Goal: Task Accomplishment & Management: Manage account settings

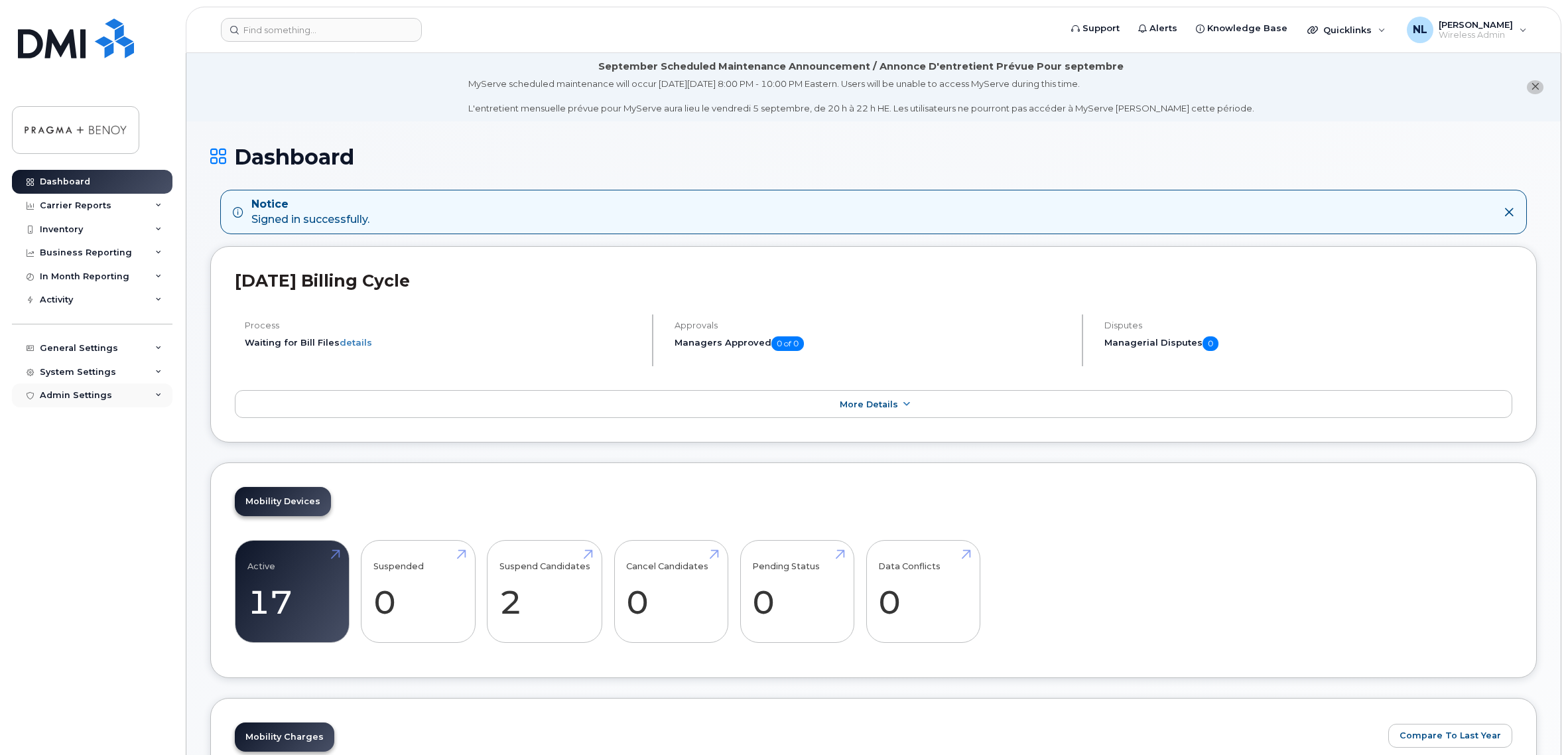
click at [101, 388] on div "Admin Settings" at bounding box center [92, 395] width 160 height 24
click at [108, 349] on div "General Settings" at bounding box center [79, 348] width 78 height 11
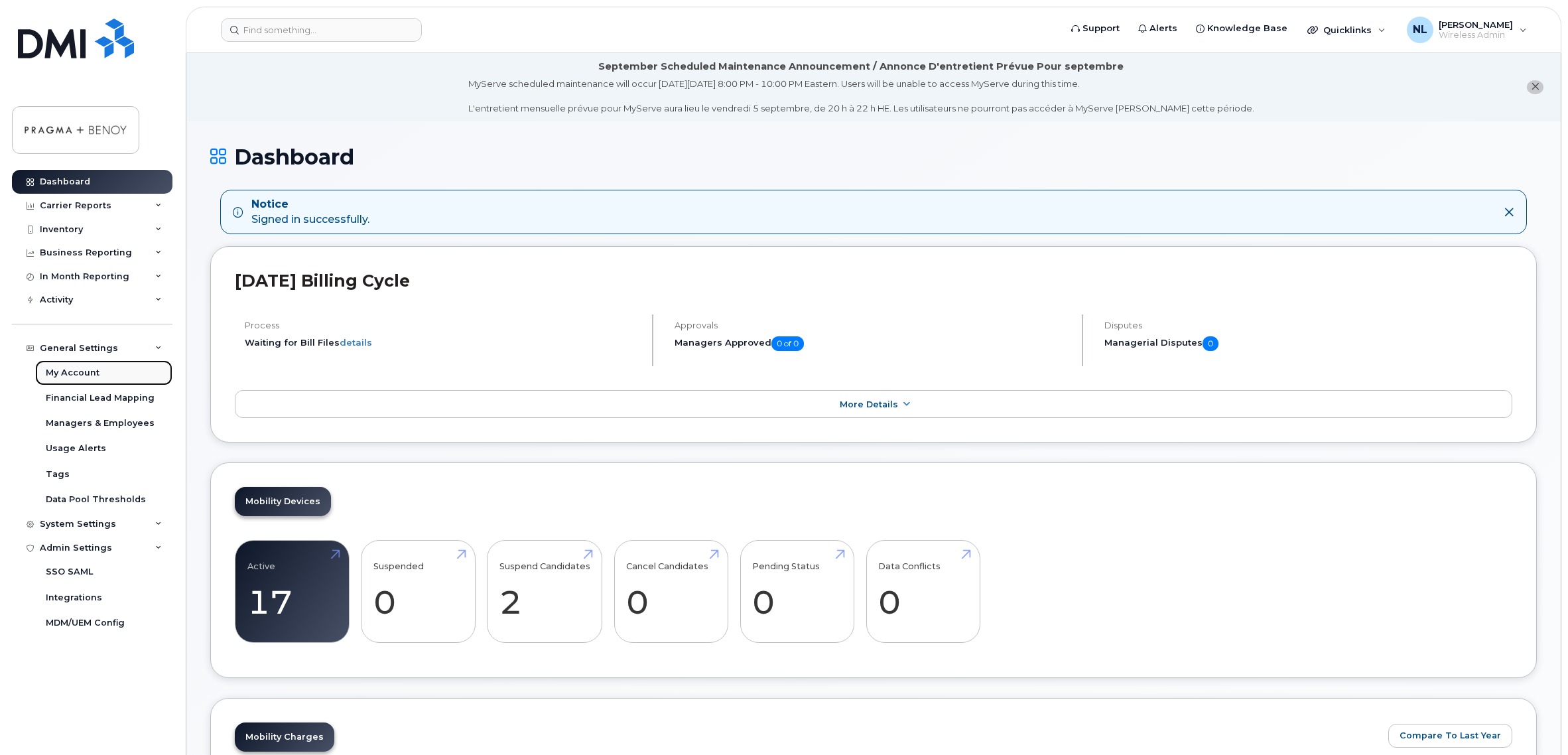
click at [87, 367] on div "My Account" at bounding box center [73, 373] width 54 height 12
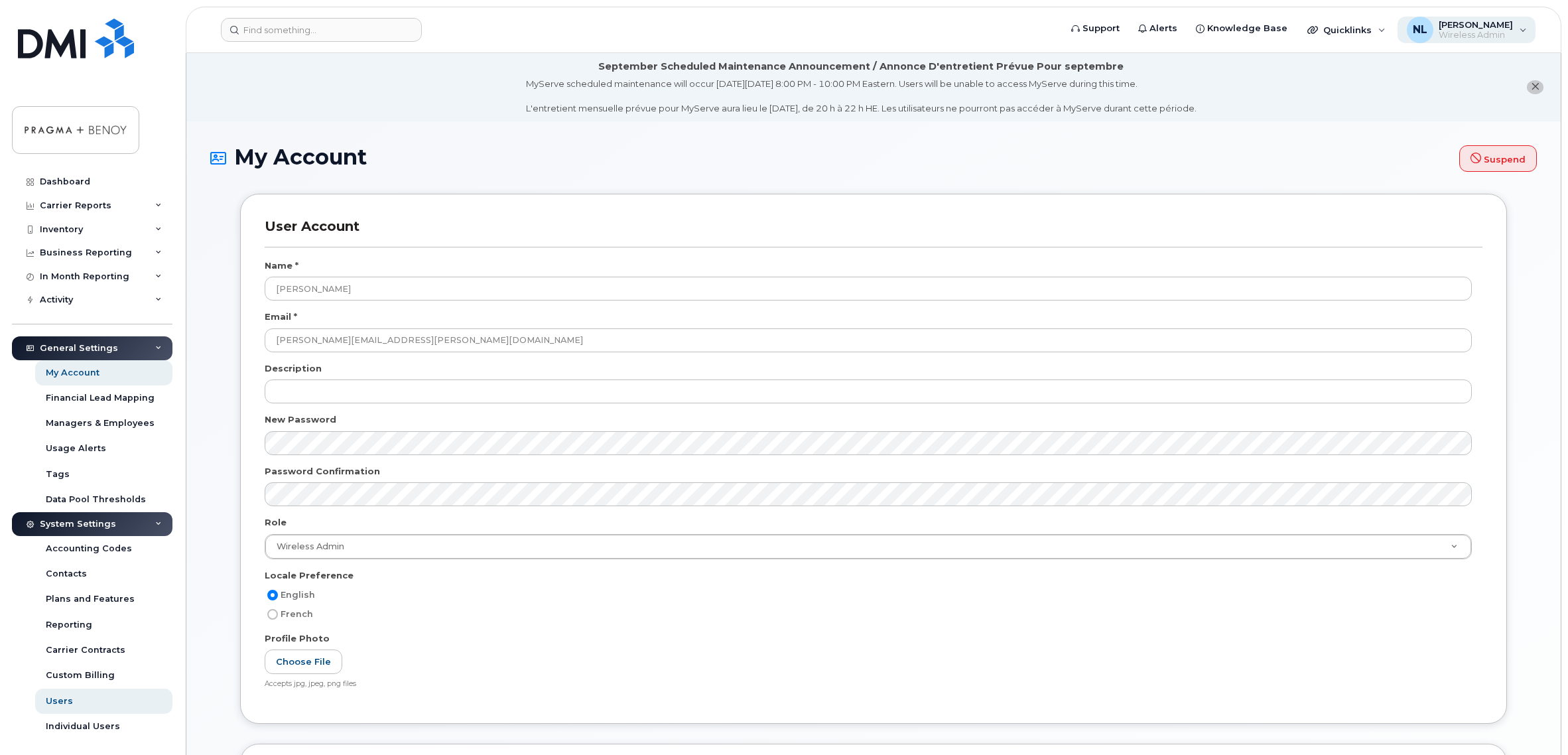
click at [1484, 23] on span "[PERSON_NAME]" at bounding box center [1475, 25] width 74 height 11
click at [1185, 74] on div "September Scheduled Maintenance Announcement / Annonce D'entretient Prévue Pour…" at bounding box center [861, 87] width 671 height 55
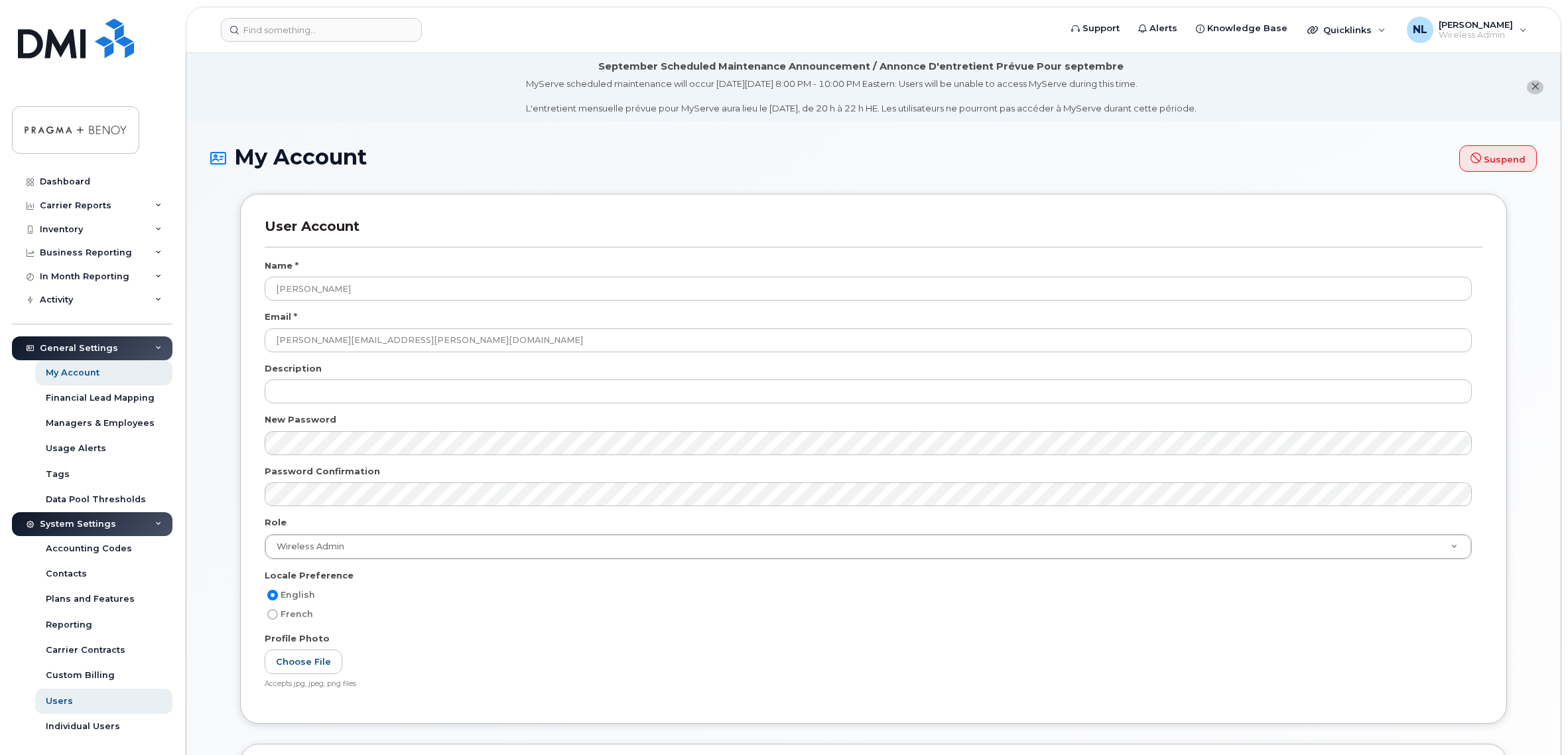
click at [677, 518] on div "Role" at bounding box center [873, 524] width 1218 height 18
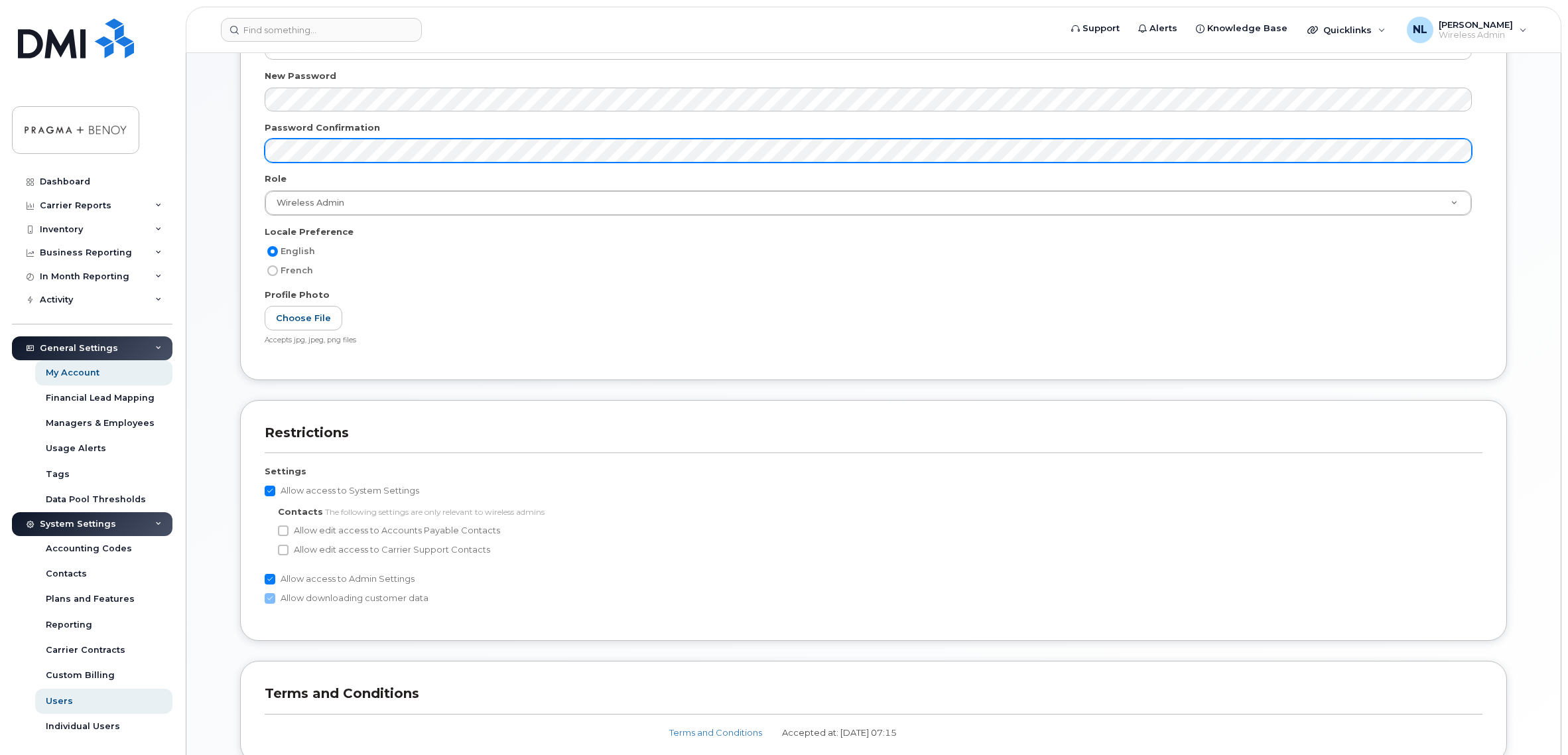
scroll to position [463, 0]
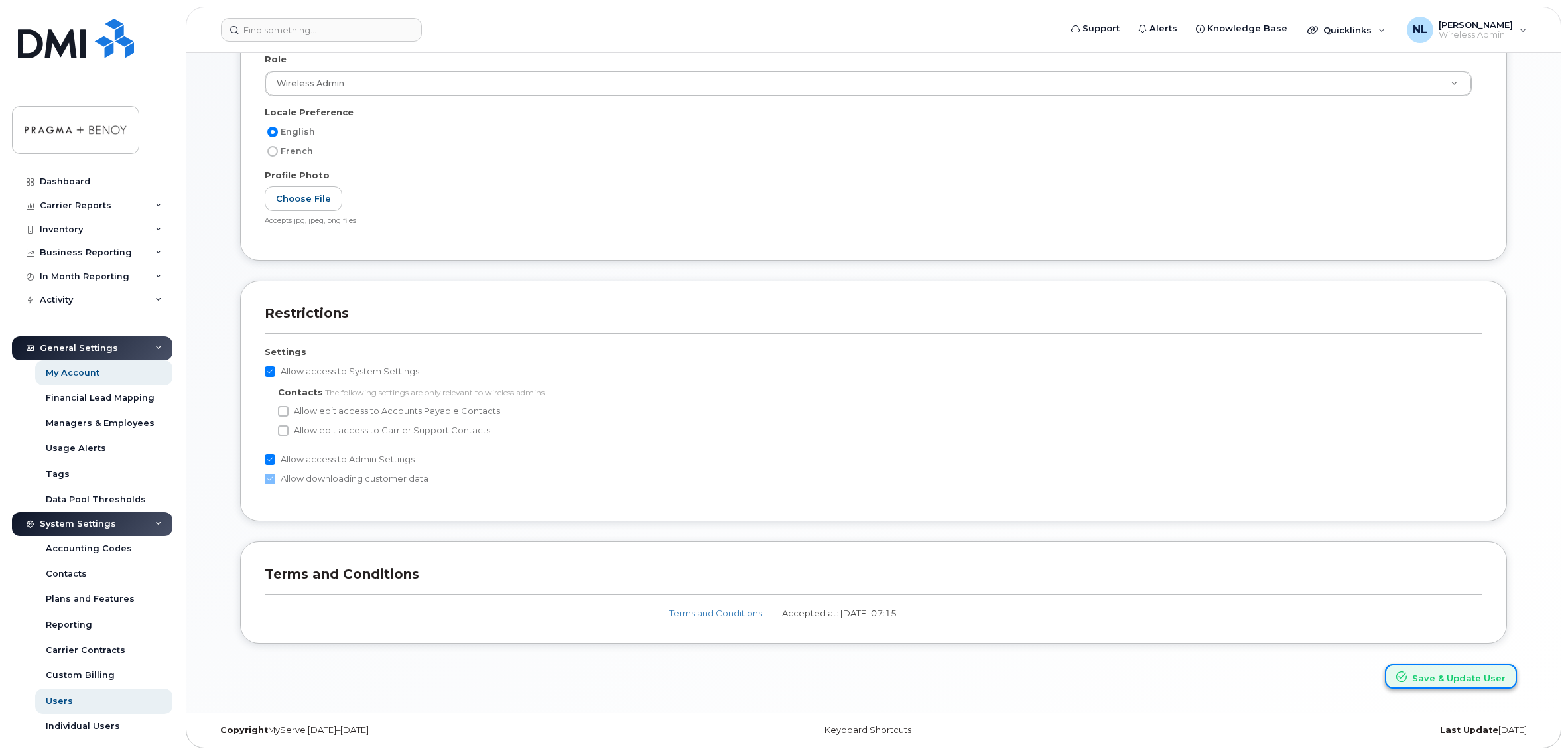
click at [1457, 674] on button "Save & Update User" at bounding box center [1451, 676] width 132 height 25
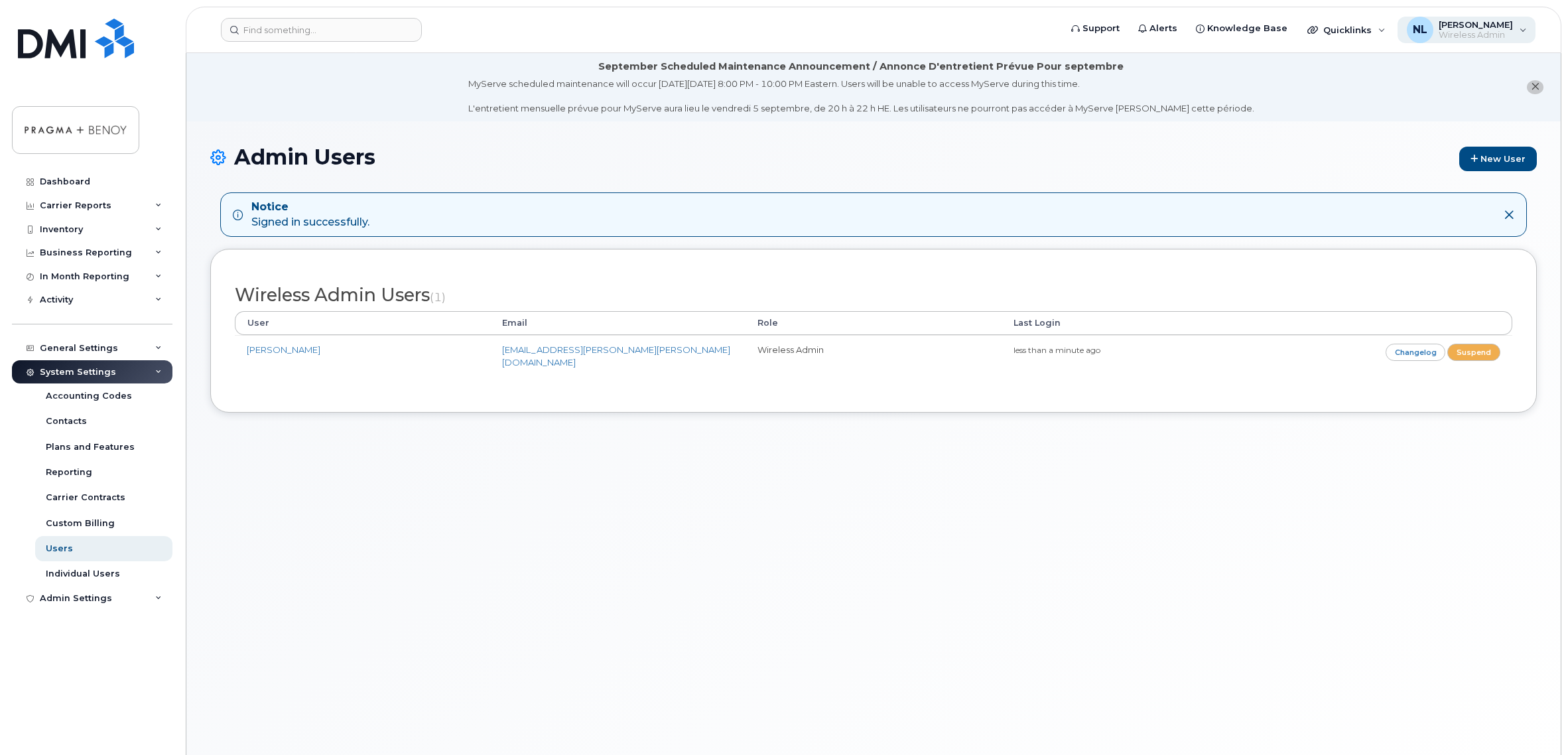
click at [1478, 27] on span "[PERSON_NAME]" at bounding box center [1475, 25] width 74 height 11
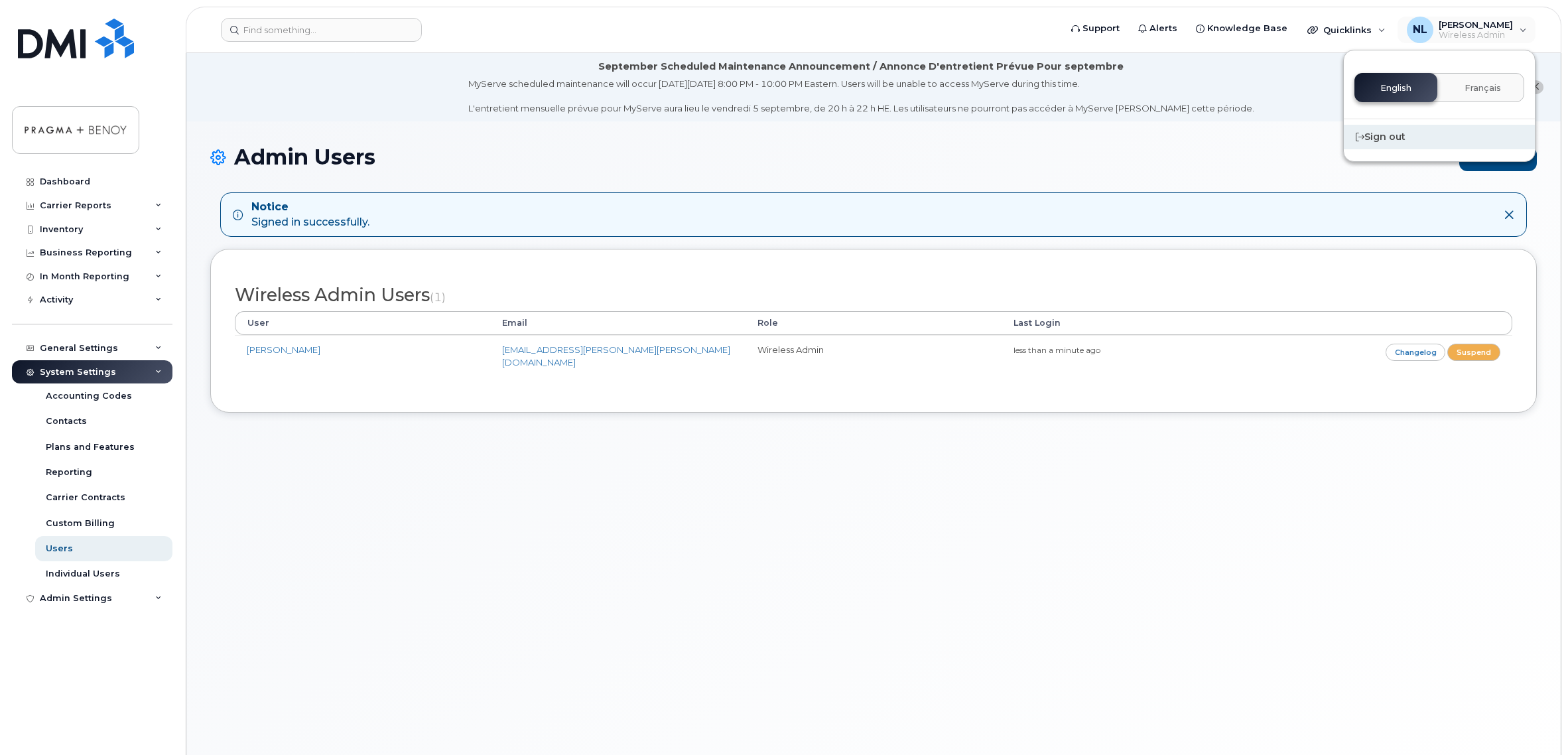
click at [1379, 133] on div "Sign out" at bounding box center [1438, 137] width 191 height 25
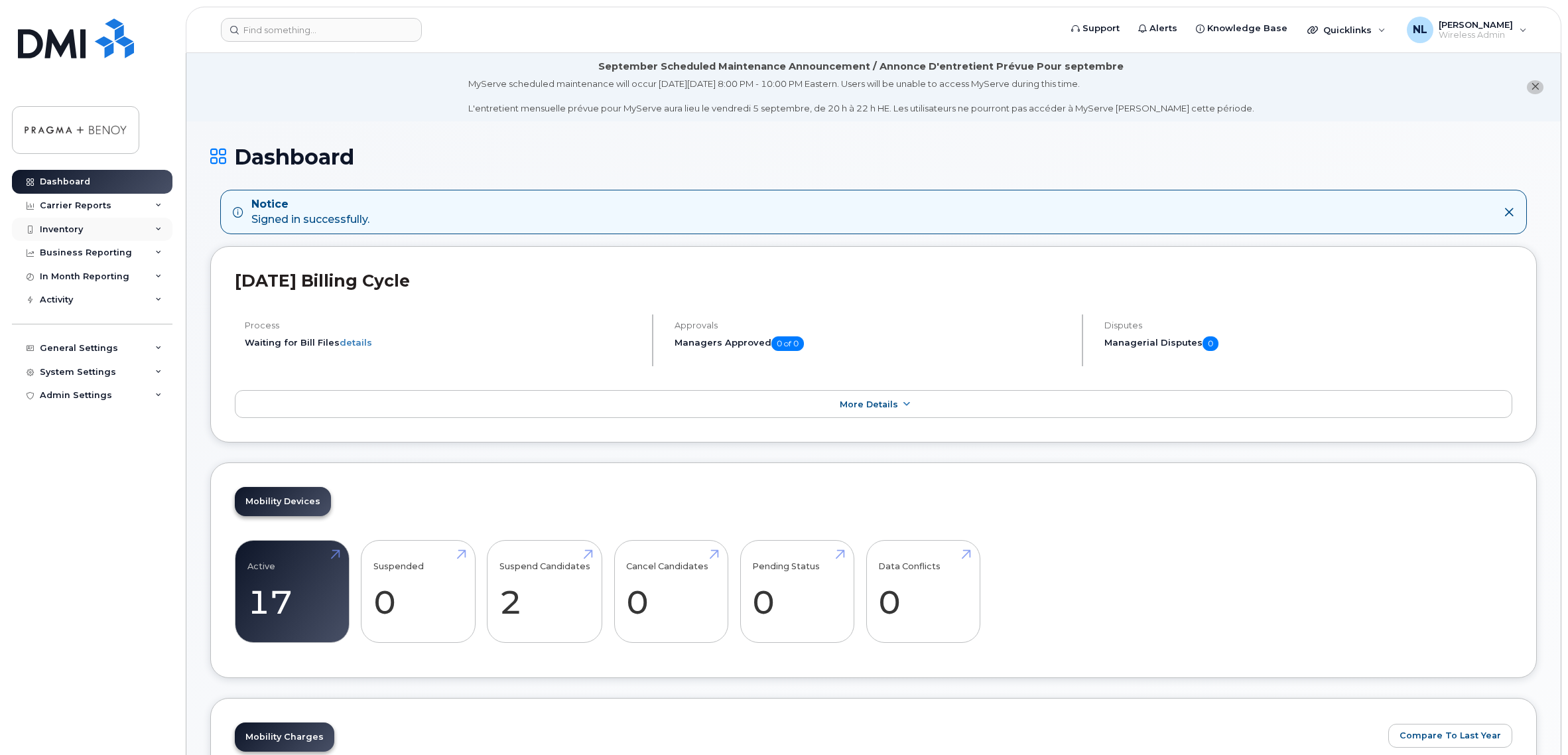
click at [70, 226] on div "Inventory" at bounding box center [61, 230] width 43 height 11
click at [86, 252] on div "Mobility Devices" at bounding box center [84, 254] width 75 height 12
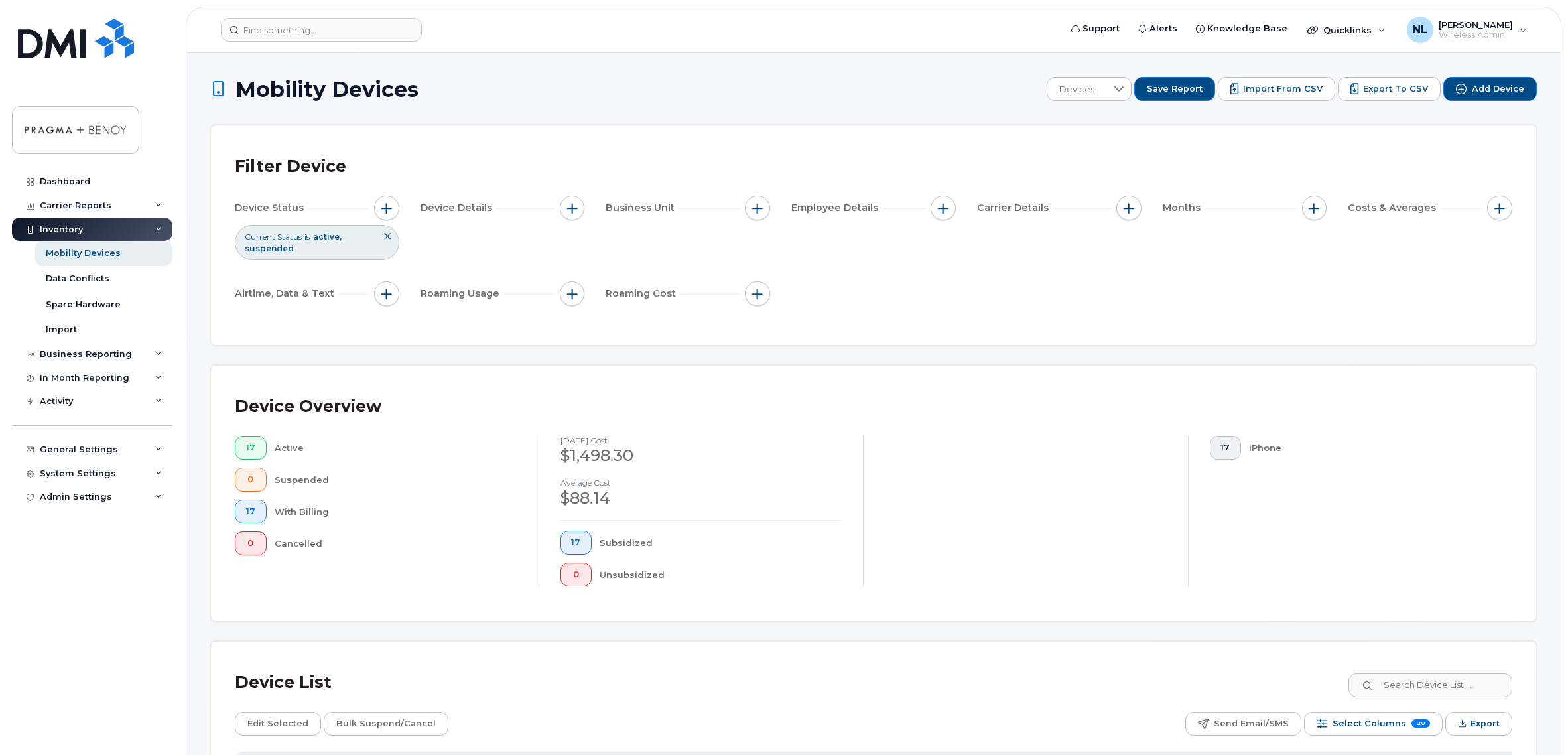
click at [475, 203] on span "Device Details" at bounding box center [458, 208] width 76 height 14
click at [582, 202] on button "button" at bounding box center [572, 208] width 25 height 25
click at [394, 206] on button "button" at bounding box center [386, 208] width 25 height 25
click at [93, 352] on div "Business Reporting" at bounding box center [86, 354] width 92 height 11
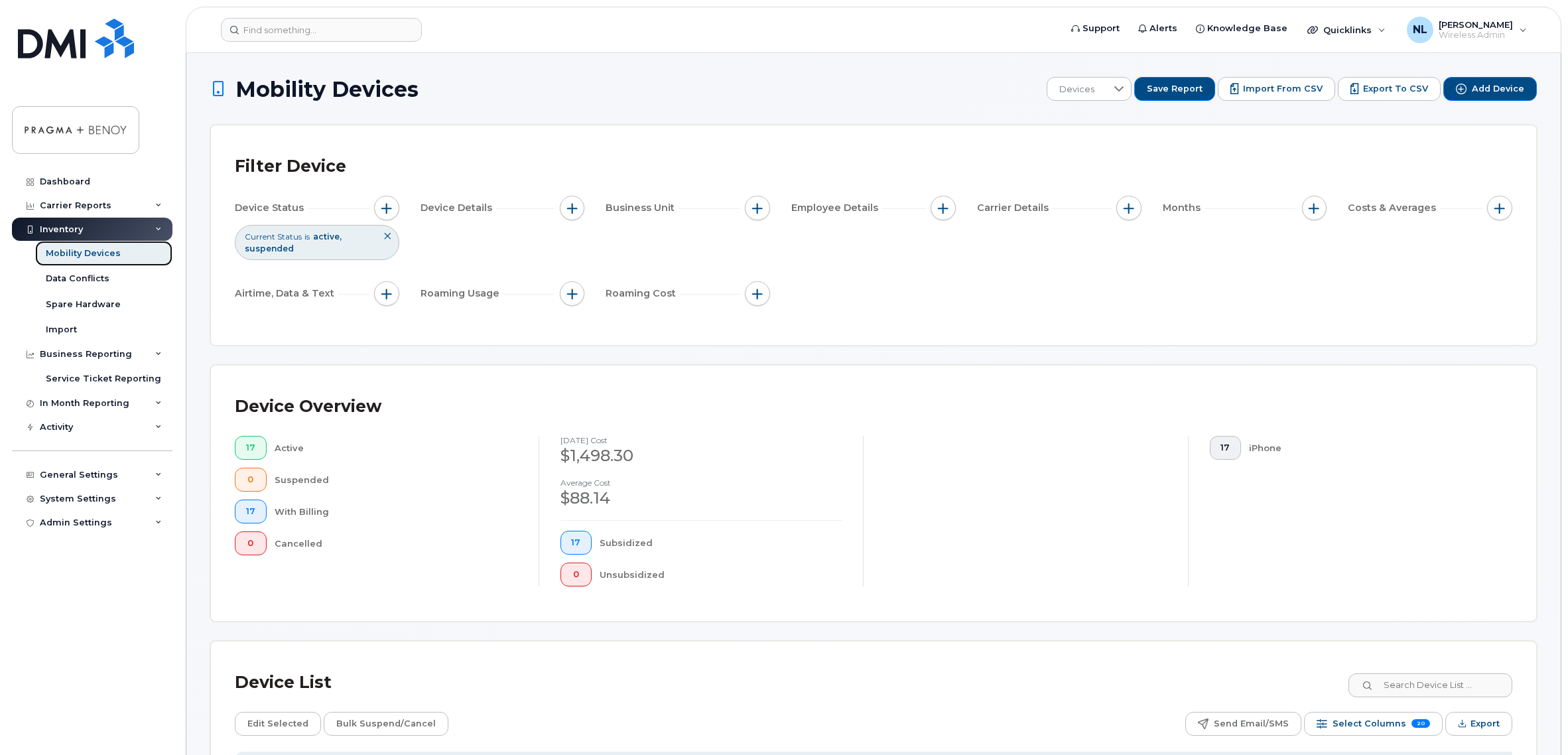
click at [102, 251] on div "Mobility Devices" at bounding box center [84, 254] width 75 height 12
click at [107, 206] on div "Carrier Reports" at bounding box center [92, 205] width 160 height 24
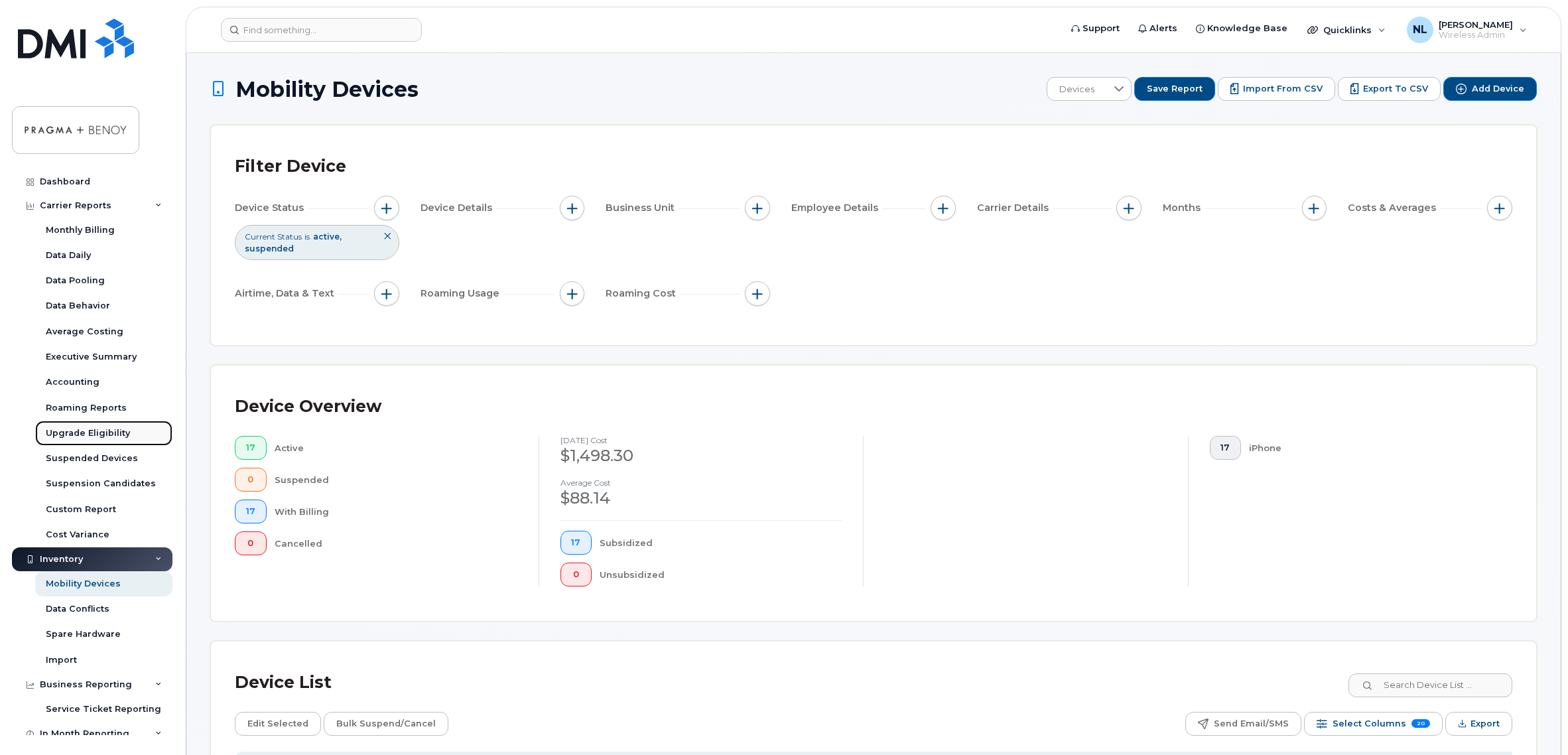
click at [93, 429] on div "Upgrade Eligibility" at bounding box center [88, 433] width 84 height 12
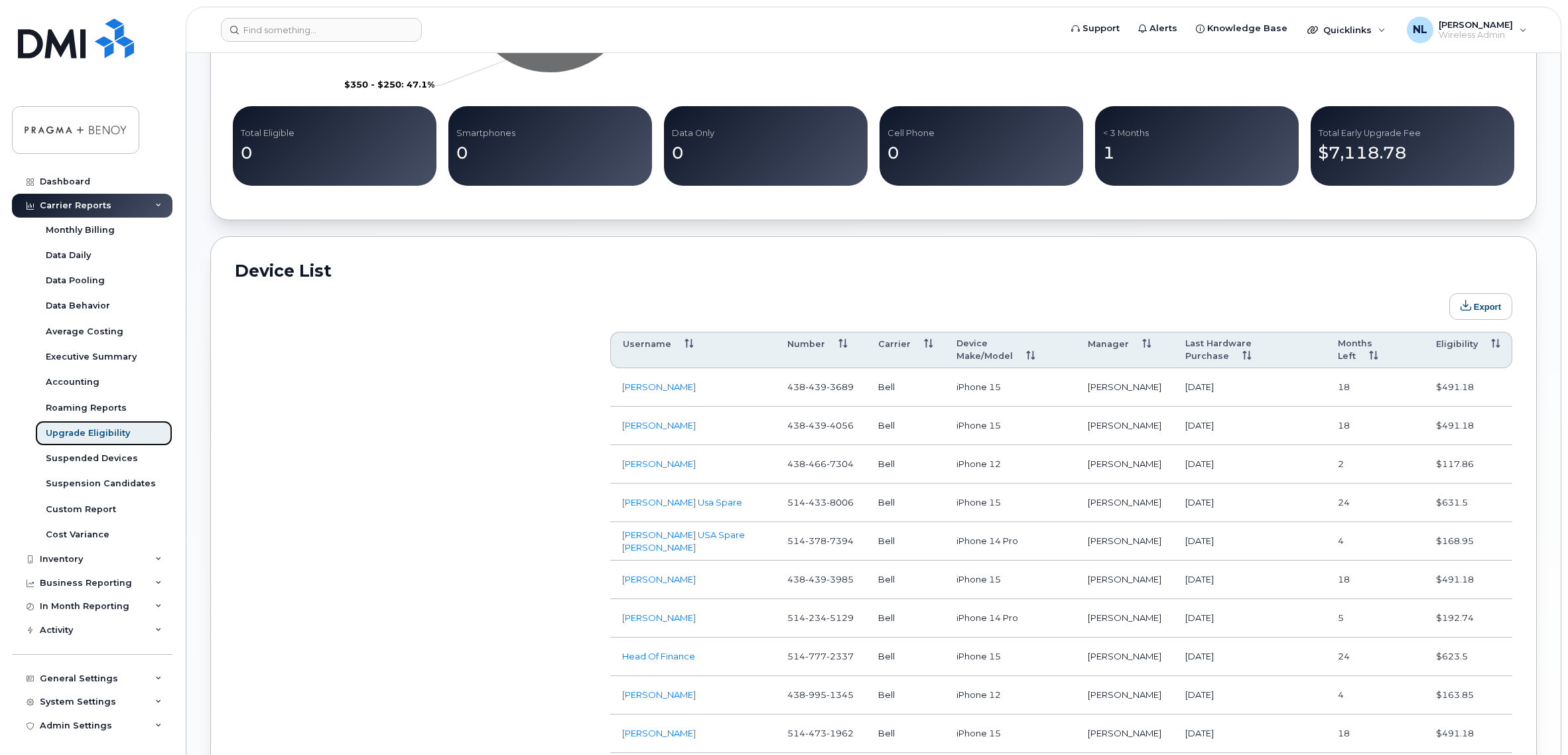
scroll to position [530, 0]
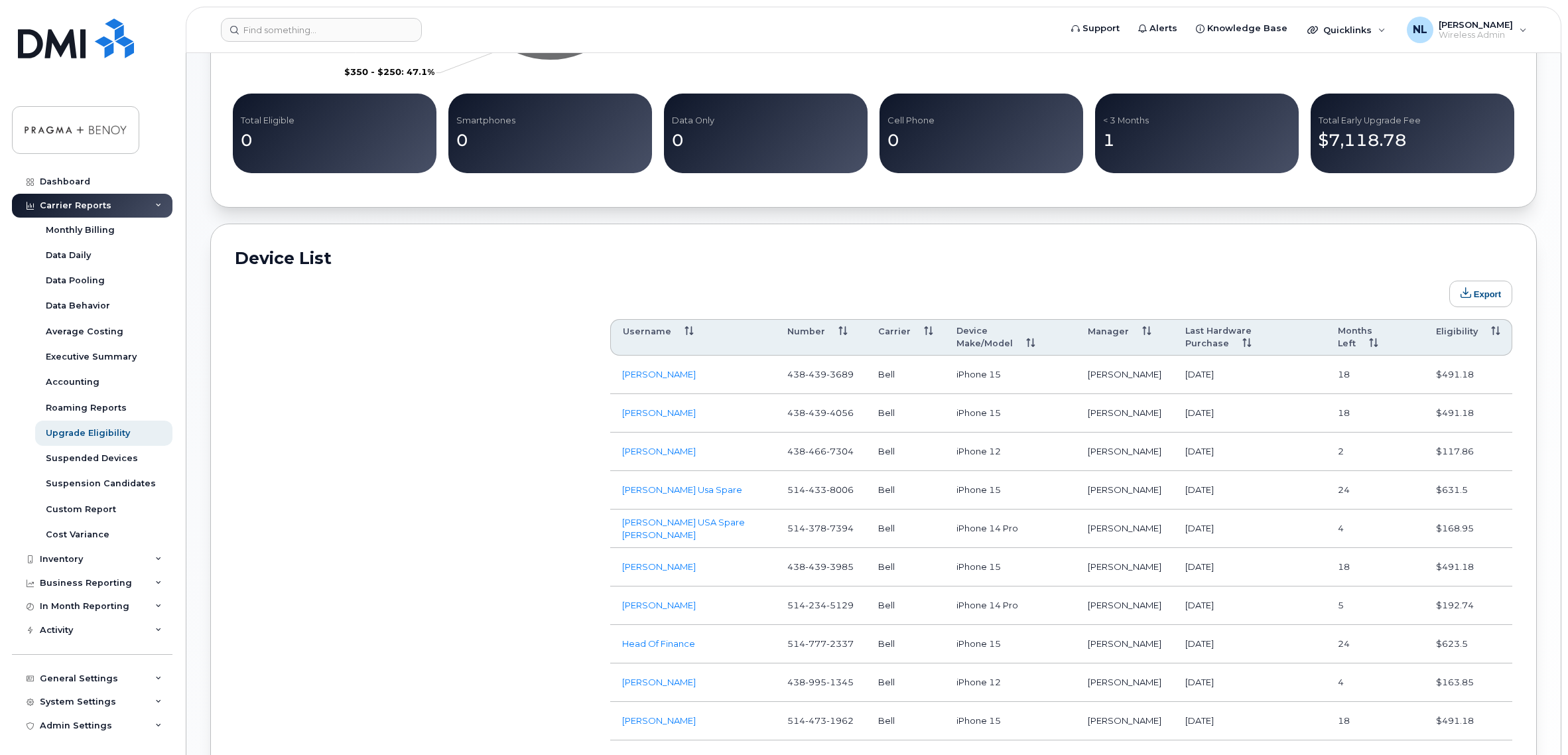
click at [1409, 330] on th "Months Left" at bounding box center [1375, 337] width 98 height 37
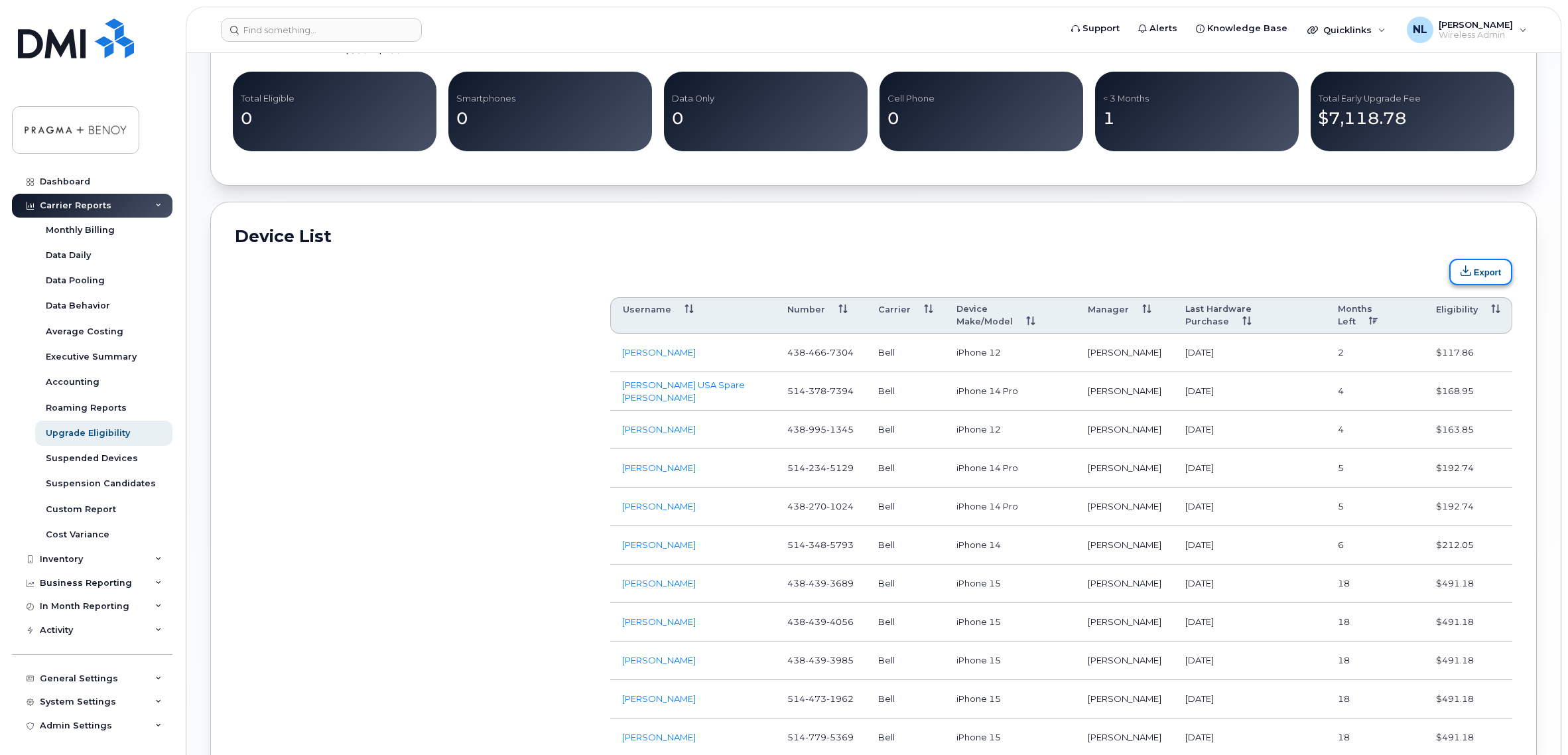
click at [1491, 270] on button "Export" at bounding box center [1481, 272] width 63 height 27
click at [1270, 209] on div "Device List Export Customize Filter Refresh Export Username Number Carrier Devi…" at bounding box center [873, 617] width 1327 height 831
click at [77, 461] on div "Suspended Devices" at bounding box center [92, 458] width 92 height 12
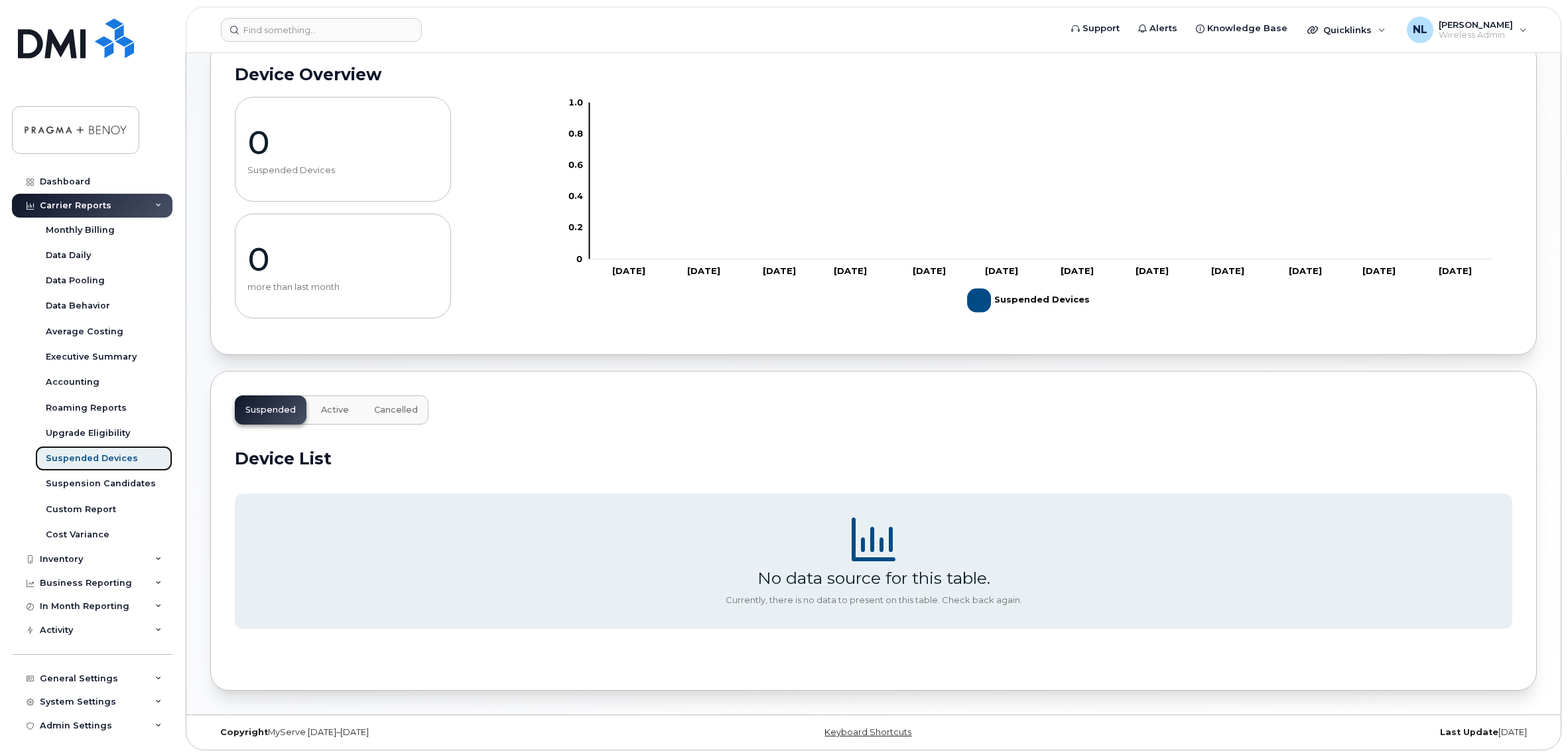
scroll to position [89, 0]
click at [330, 409] on span "Active" at bounding box center [335, 408] width 28 height 11
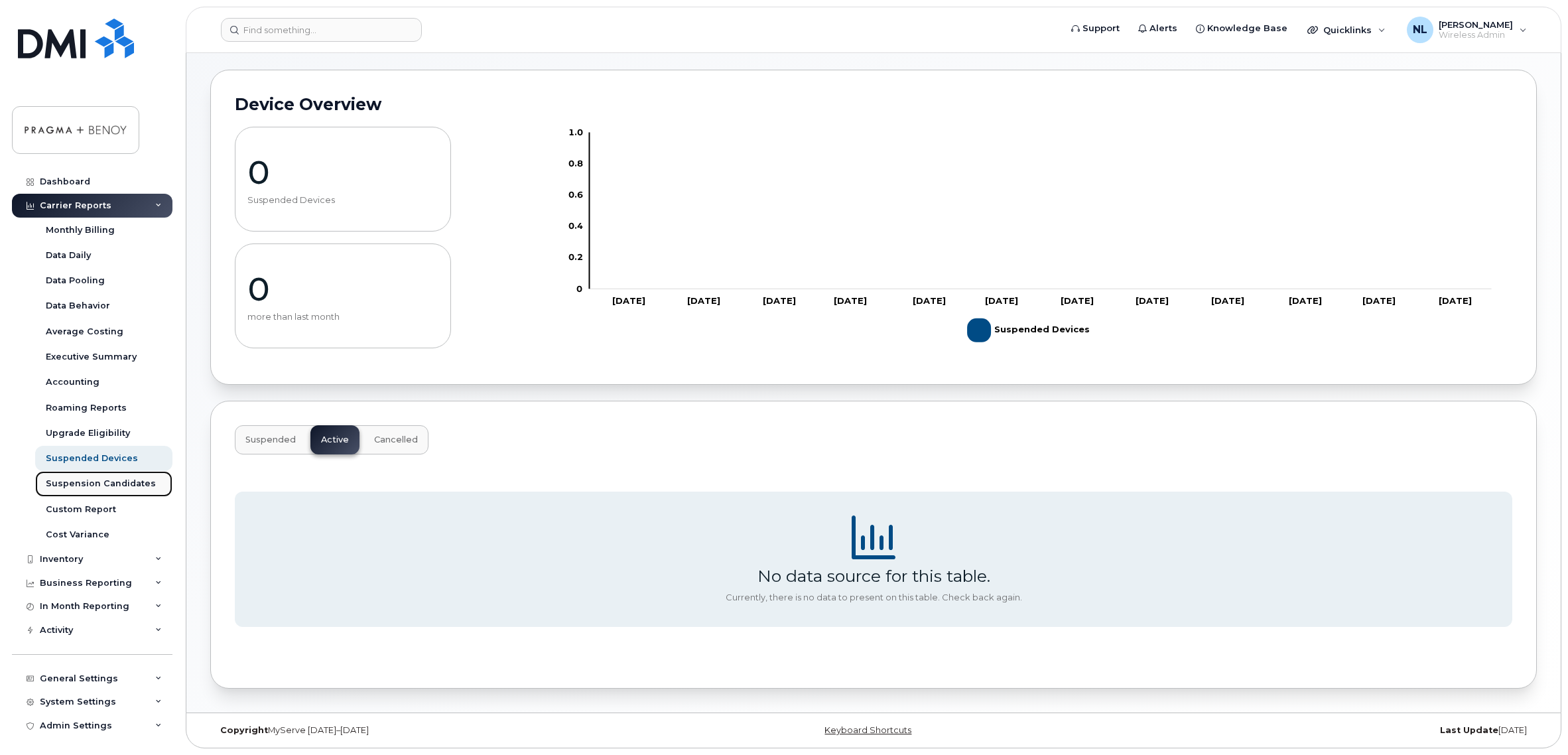
click at [110, 485] on div "Suspension Candidates" at bounding box center [101, 484] width 110 height 12
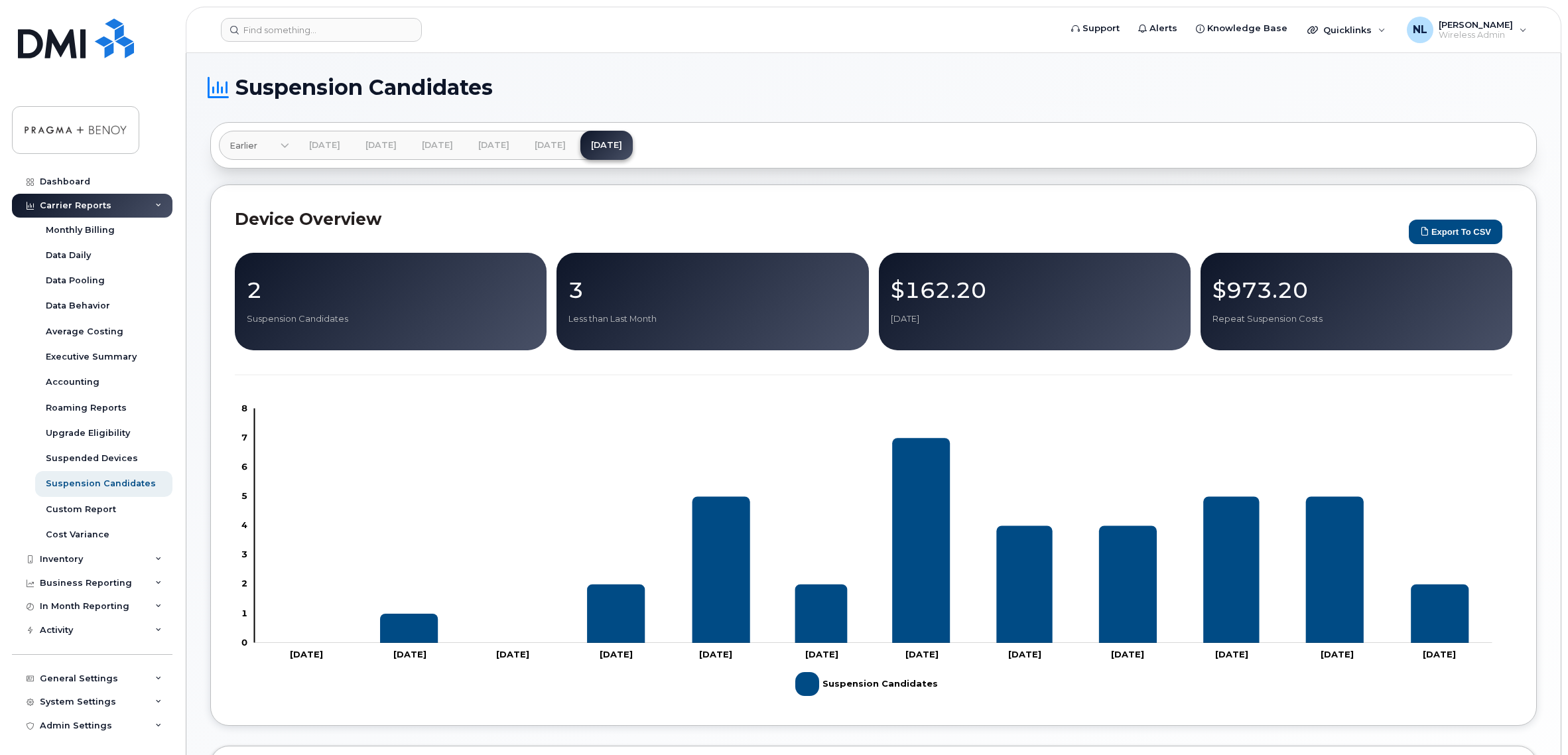
click at [306, 305] on div "2 Suspension Candidates" at bounding box center [391, 301] width 288 height 47
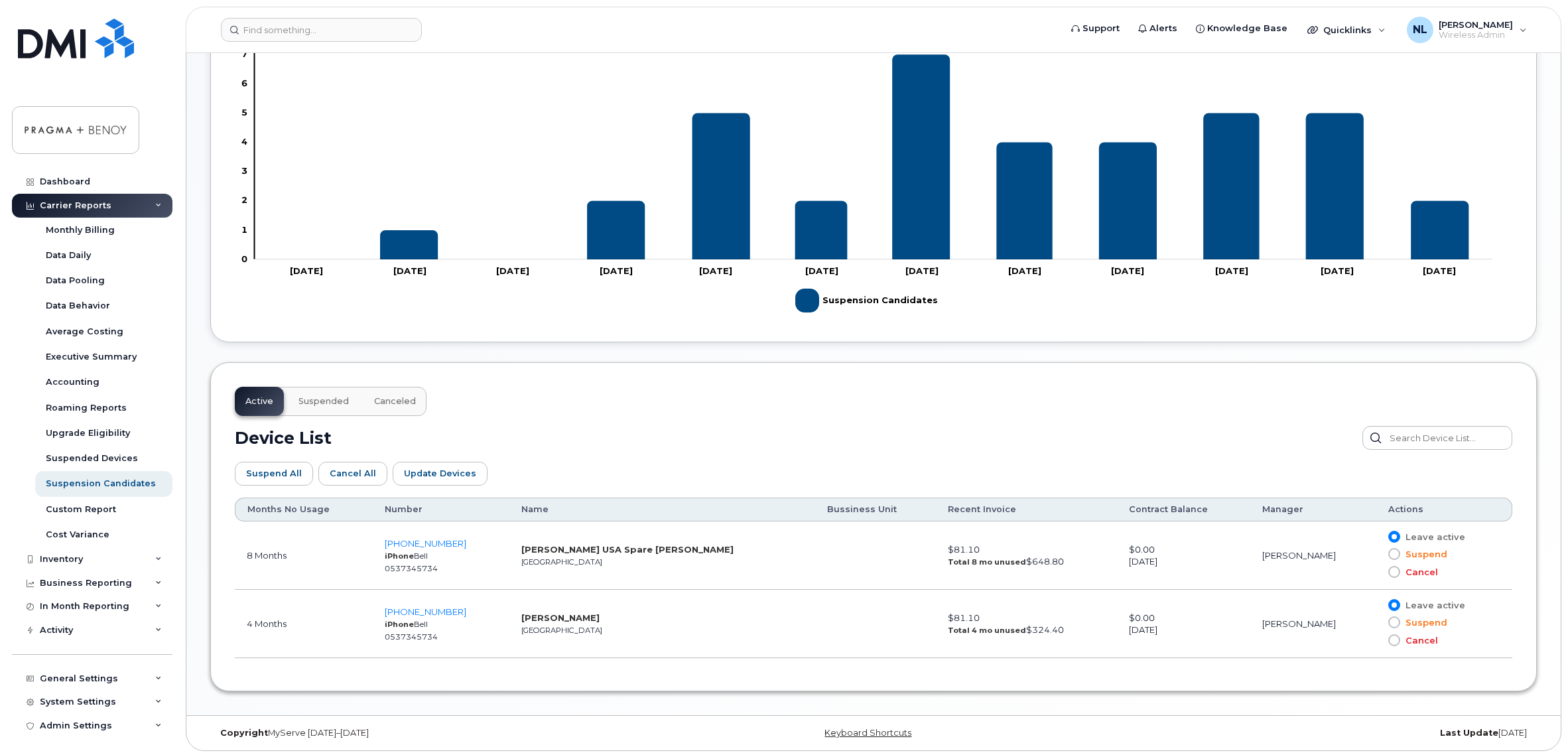
scroll to position [386, 0]
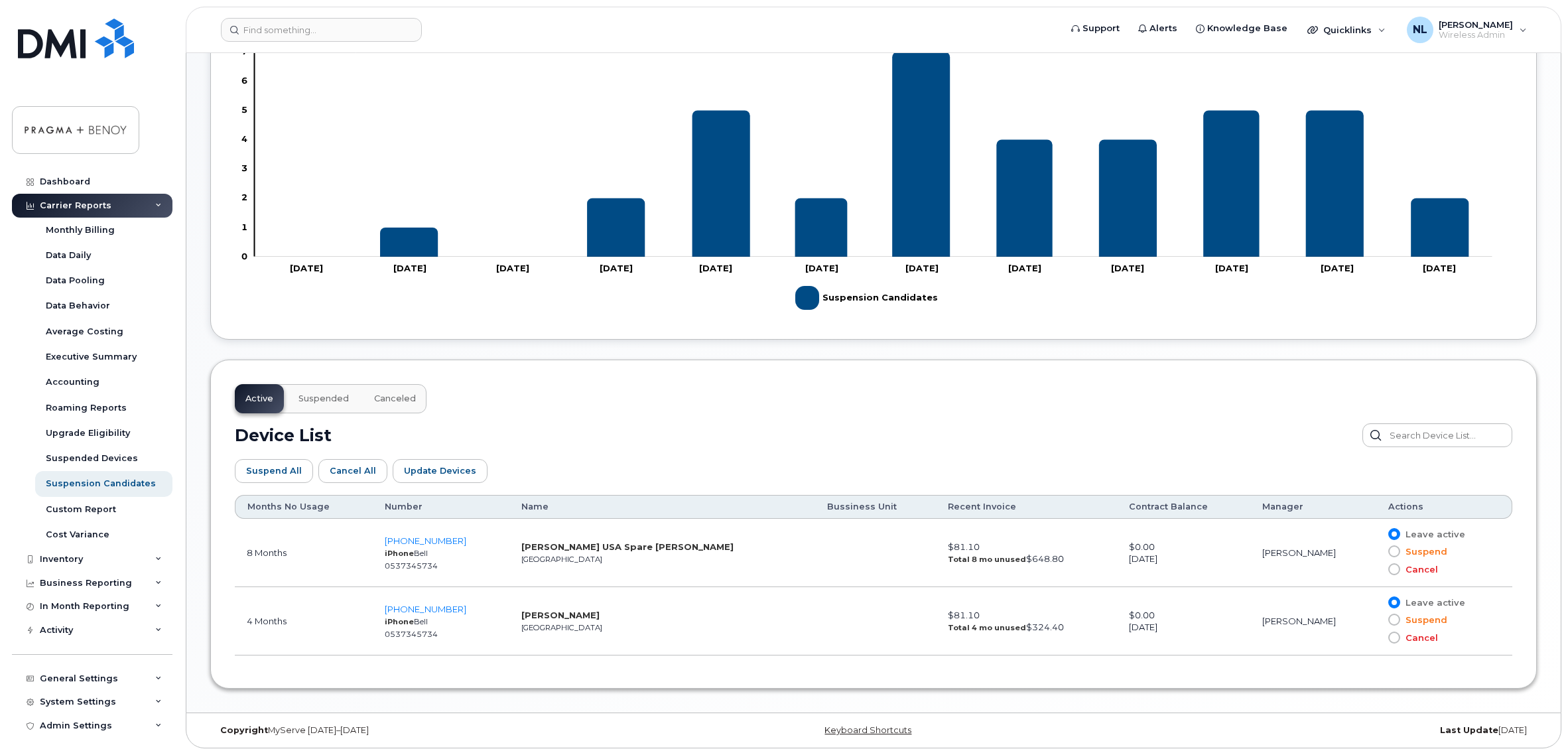
click at [904, 405] on div "Active Suspended Canceled Device List Suspend All Cancel All Update Devices Cus…" at bounding box center [873, 524] width 1327 height 329
click at [1486, 30] on span "Wireless Admin" at bounding box center [1475, 35] width 74 height 11
click at [1391, 137] on div "Sign out" at bounding box center [1438, 137] width 191 height 25
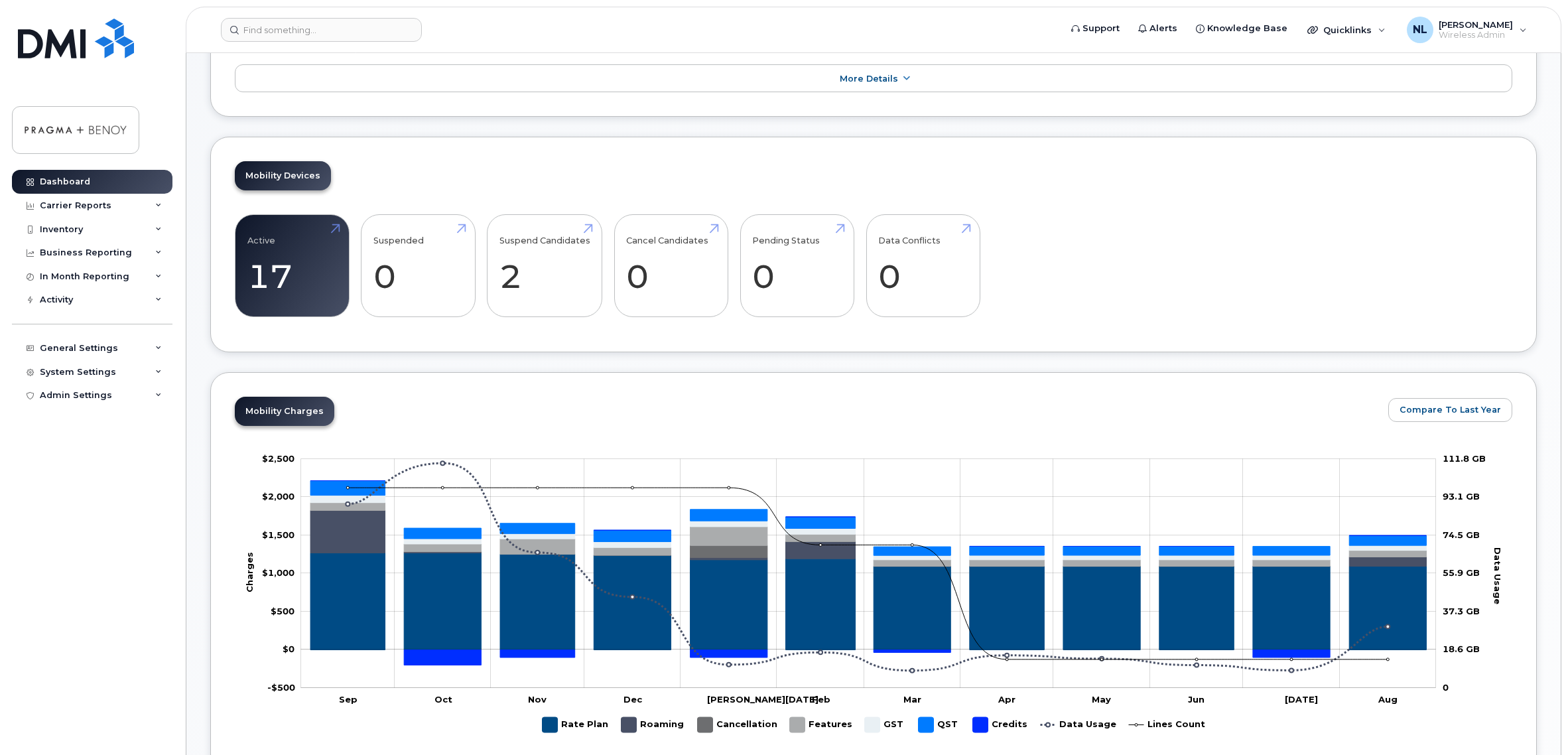
scroll to position [464, 0]
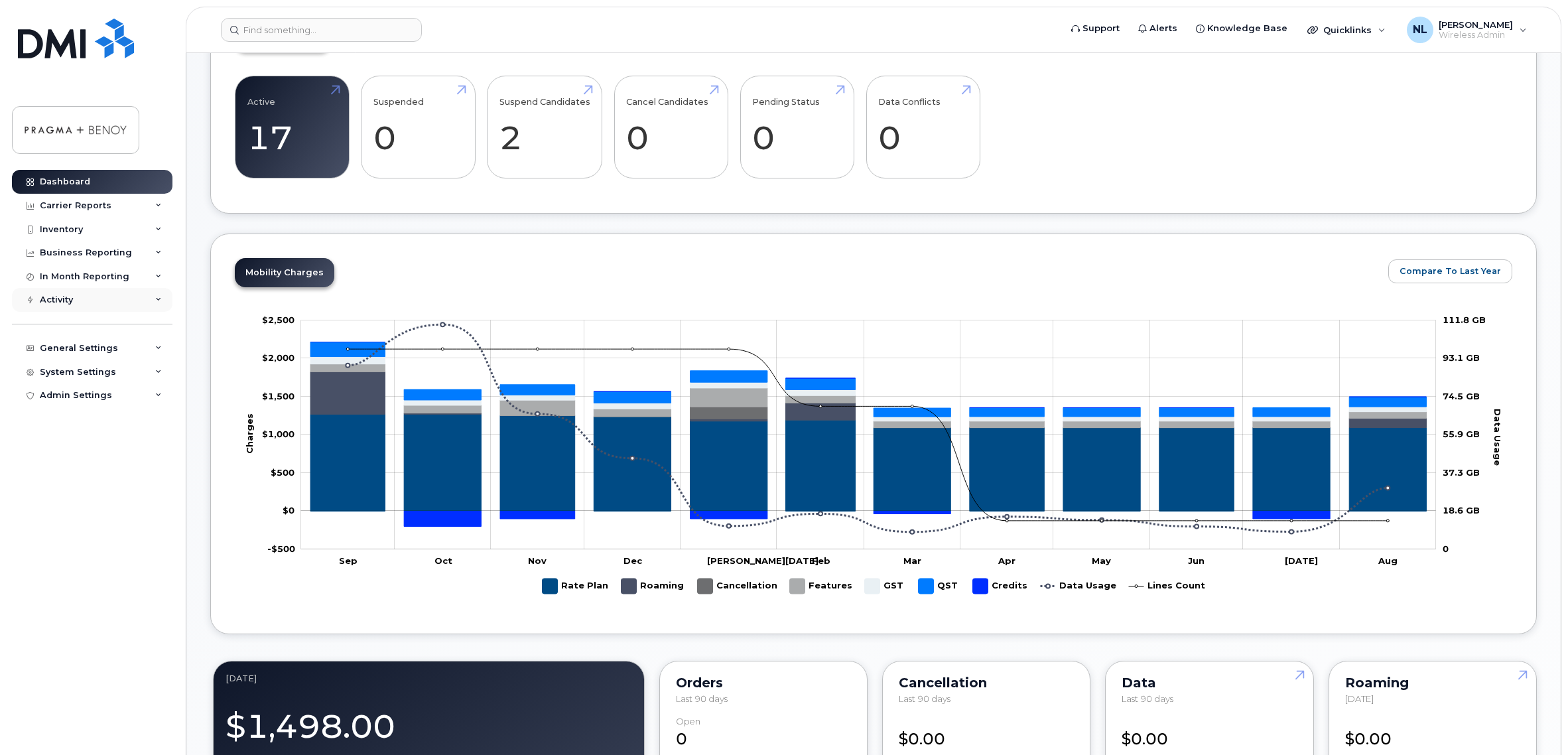
click at [80, 297] on div "Activity" at bounding box center [92, 300] width 160 height 24
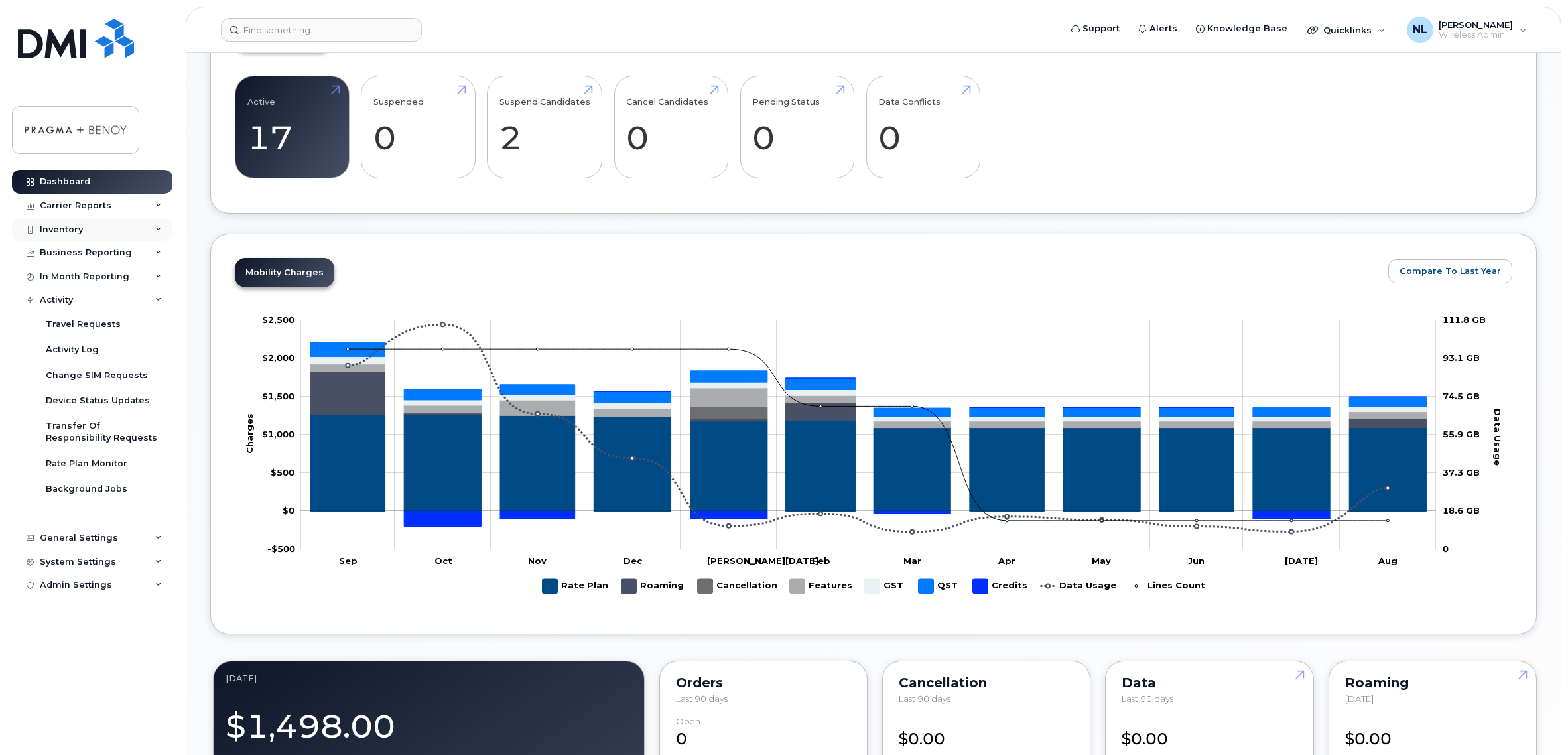
click at [71, 225] on div "Inventory" at bounding box center [61, 230] width 43 height 11
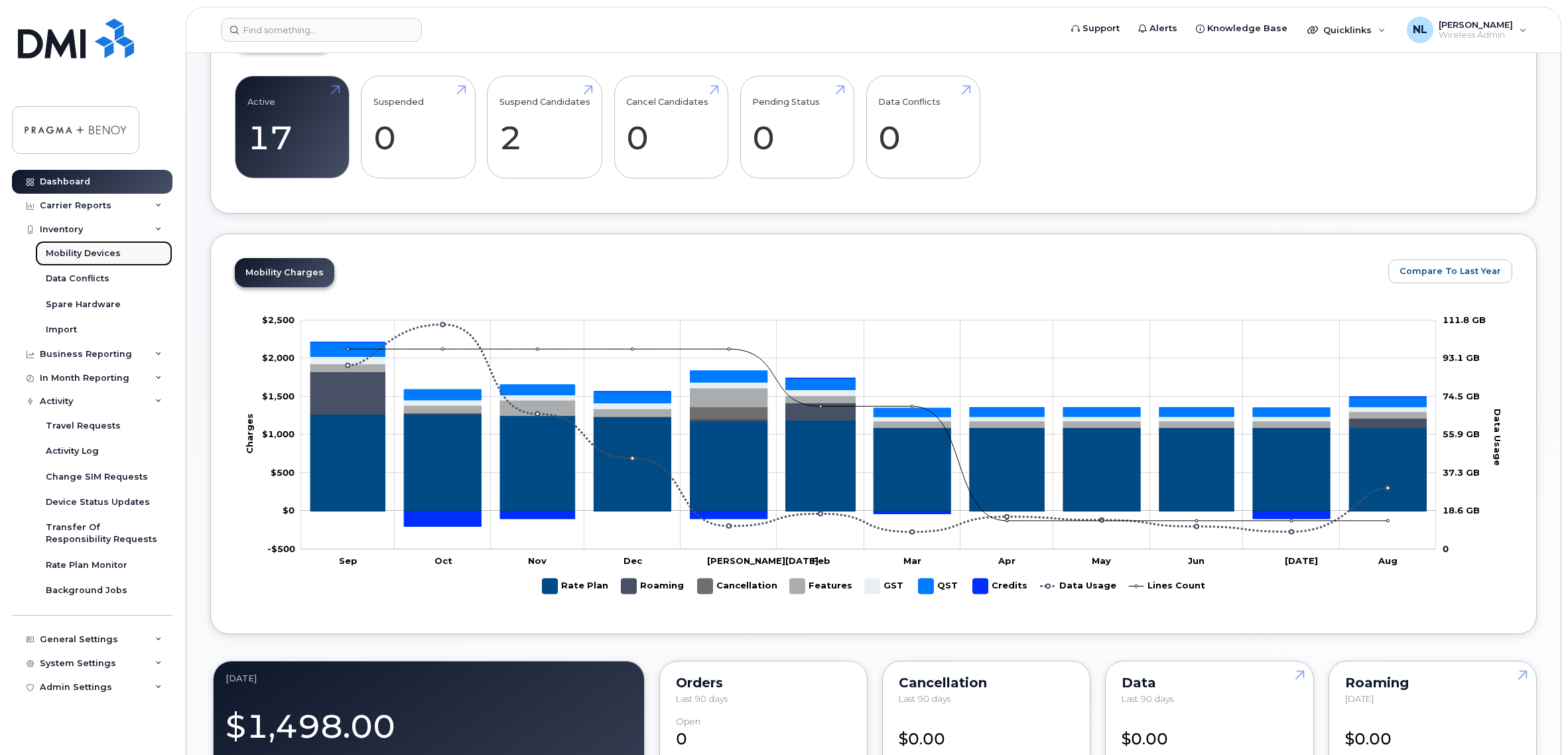
click at [93, 251] on div "Mobility Devices" at bounding box center [84, 254] width 75 height 12
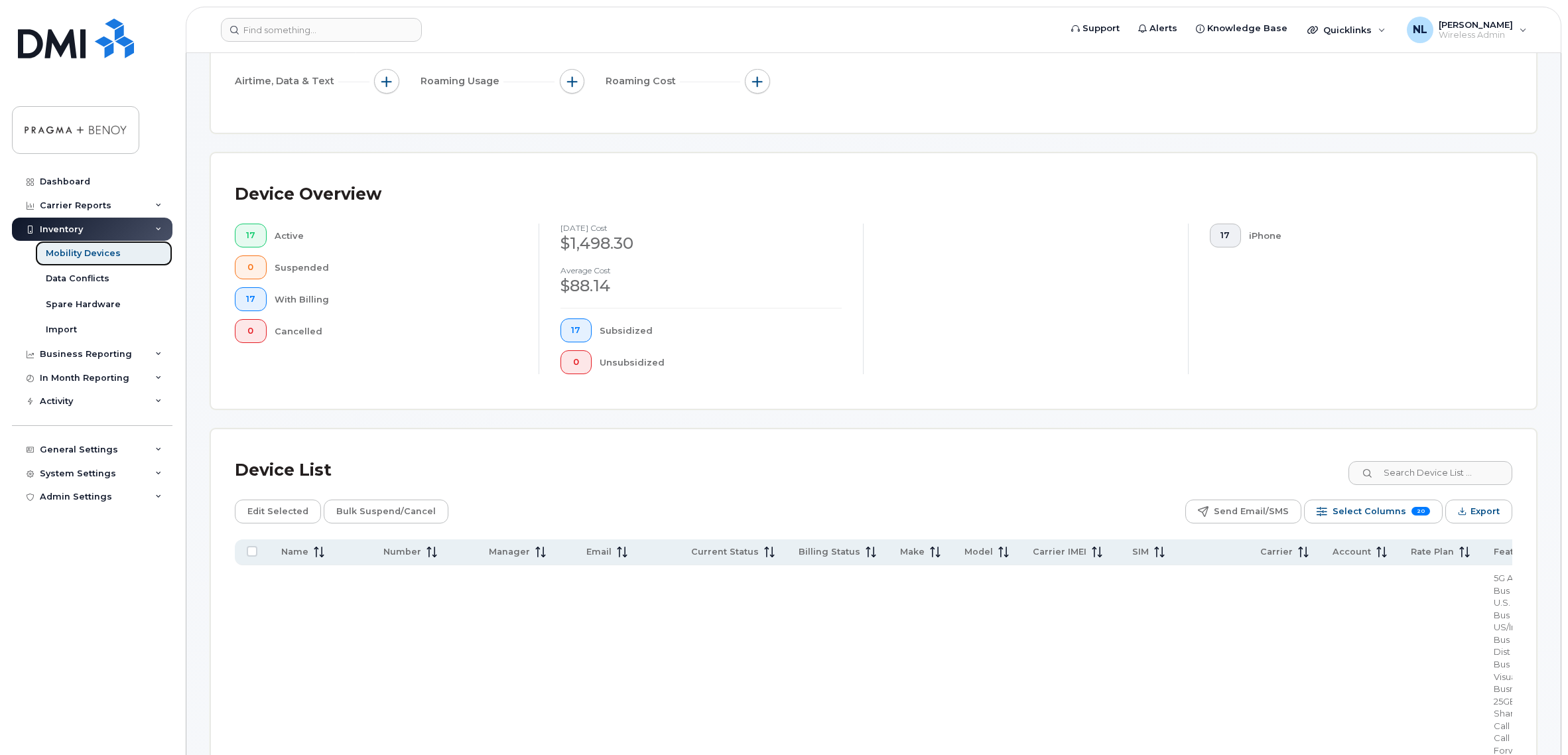
scroll to position [265, 0]
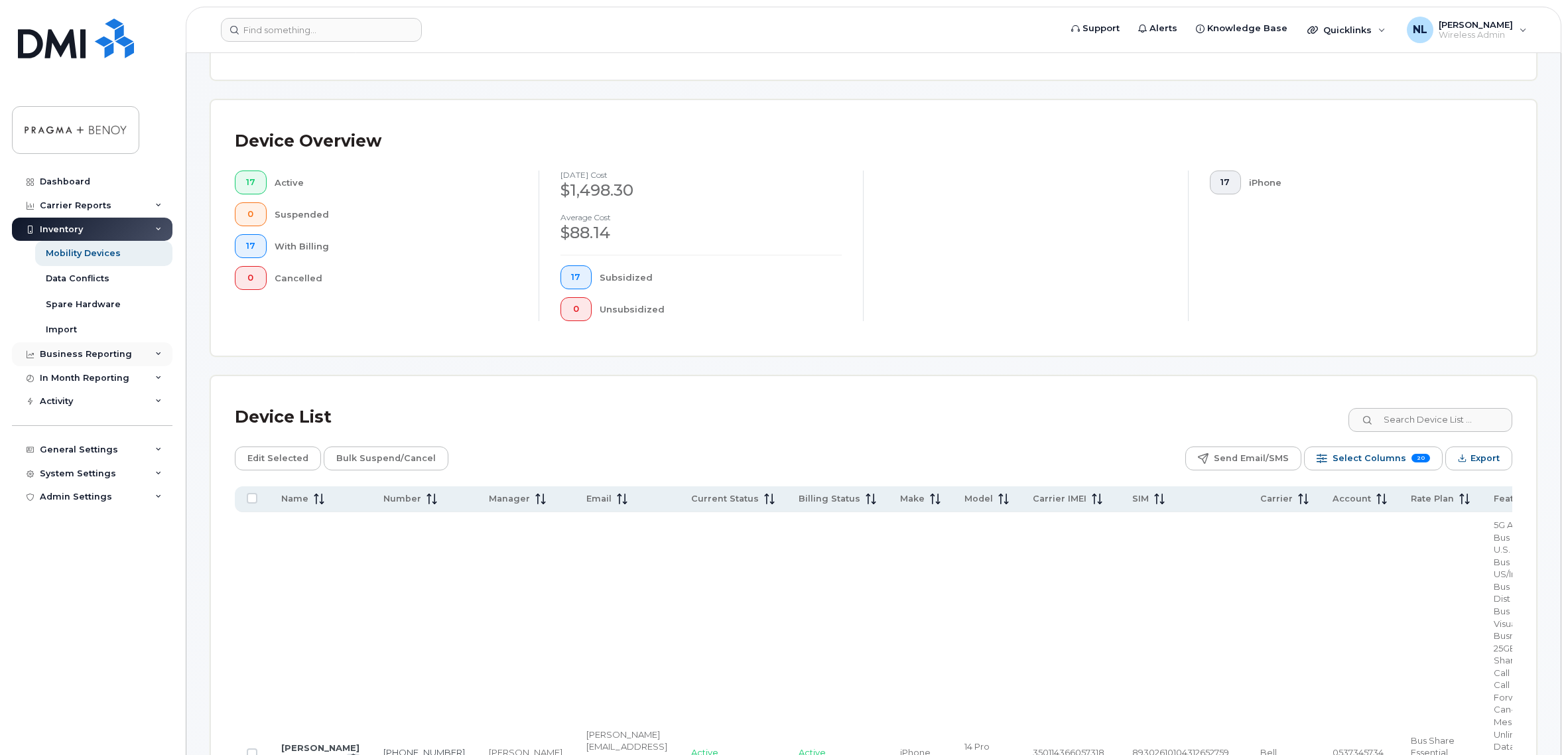
click at [86, 352] on div "Business Reporting" at bounding box center [86, 354] width 92 height 11
click at [87, 206] on div "Carrier Reports" at bounding box center [75, 205] width 71 height 11
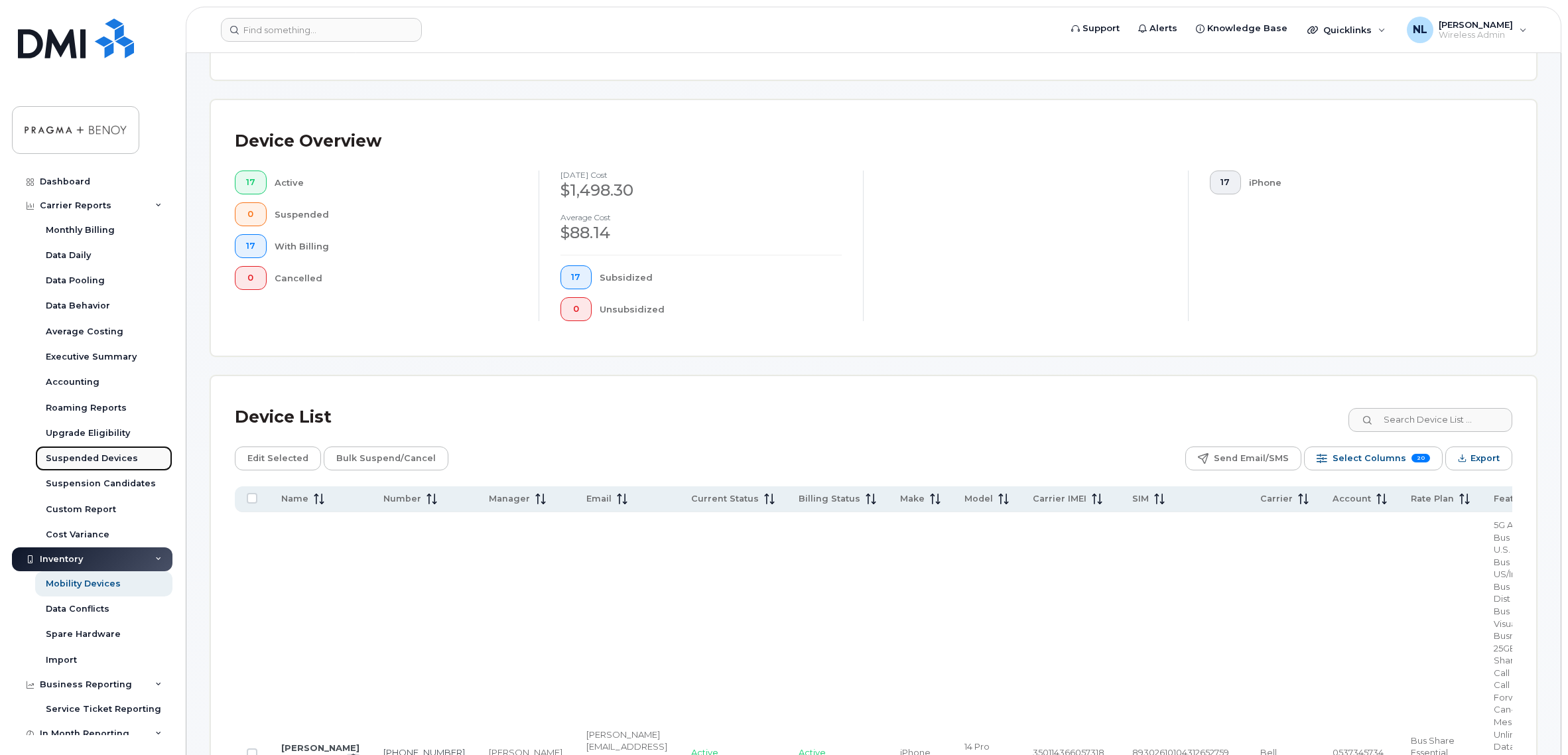
click at [101, 455] on div "Suspended Devices" at bounding box center [92, 458] width 92 height 12
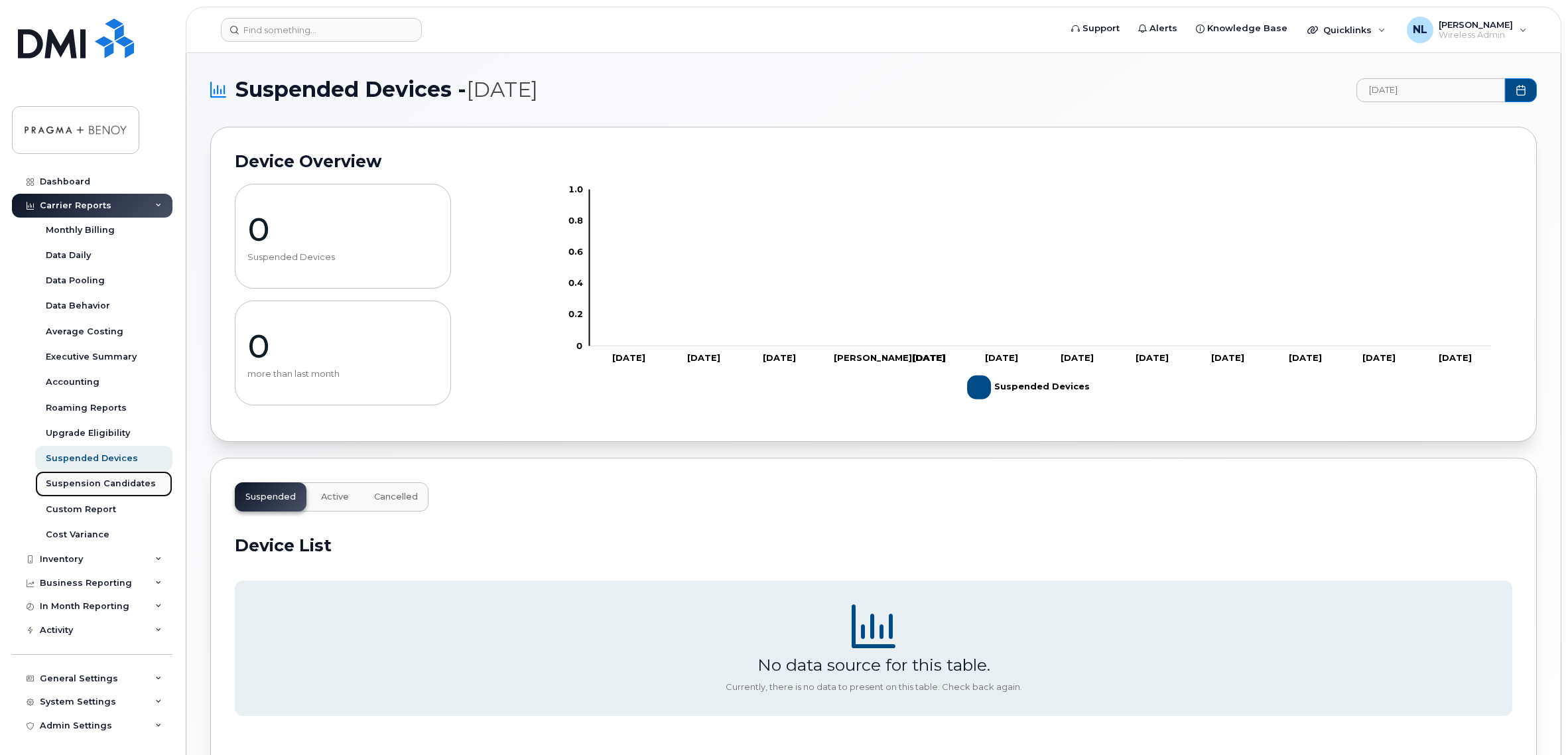
click at [100, 481] on div "Suspension Candidates" at bounding box center [101, 484] width 110 height 12
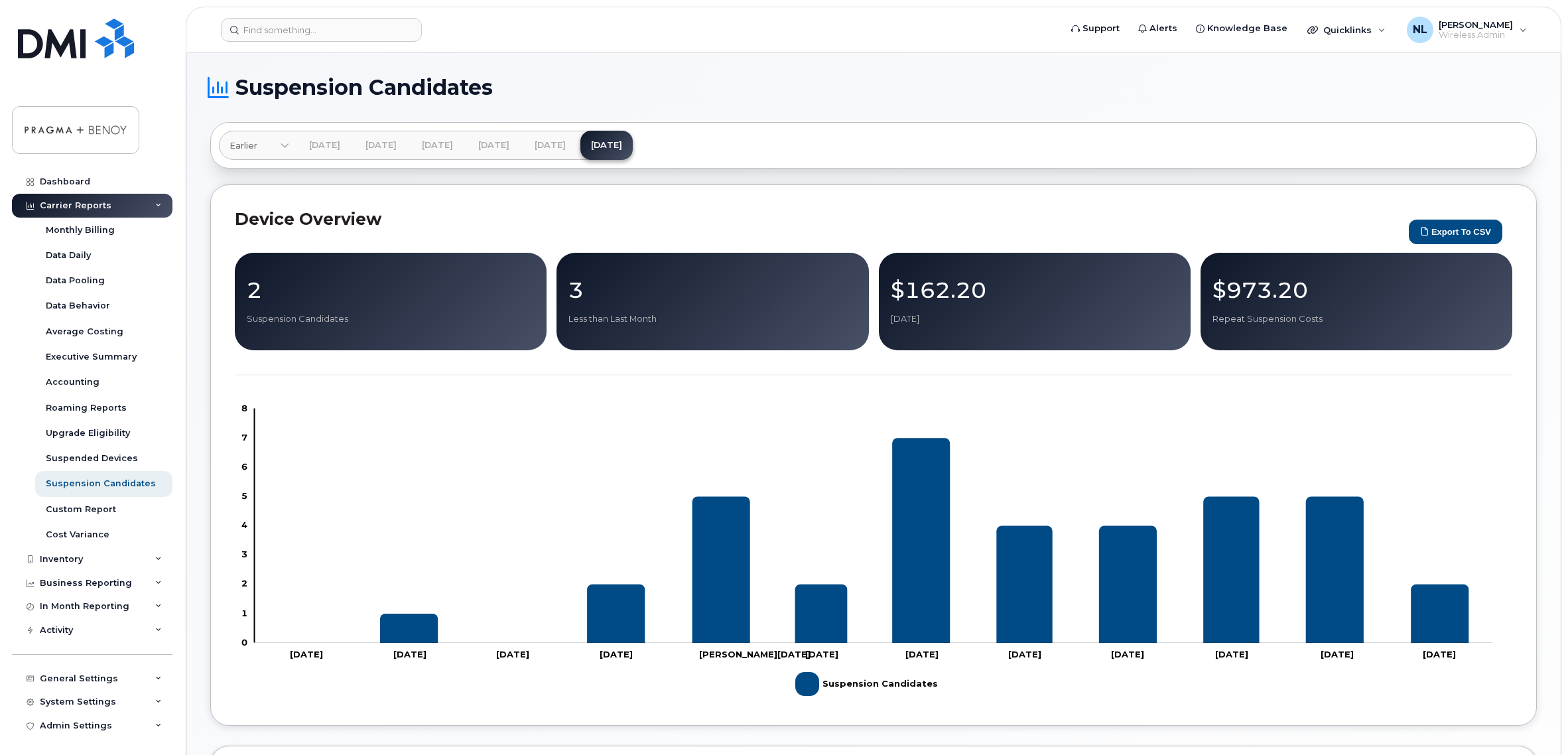
click at [243, 301] on div "2 Suspension Candidates" at bounding box center [390, 301] width 312 height 97
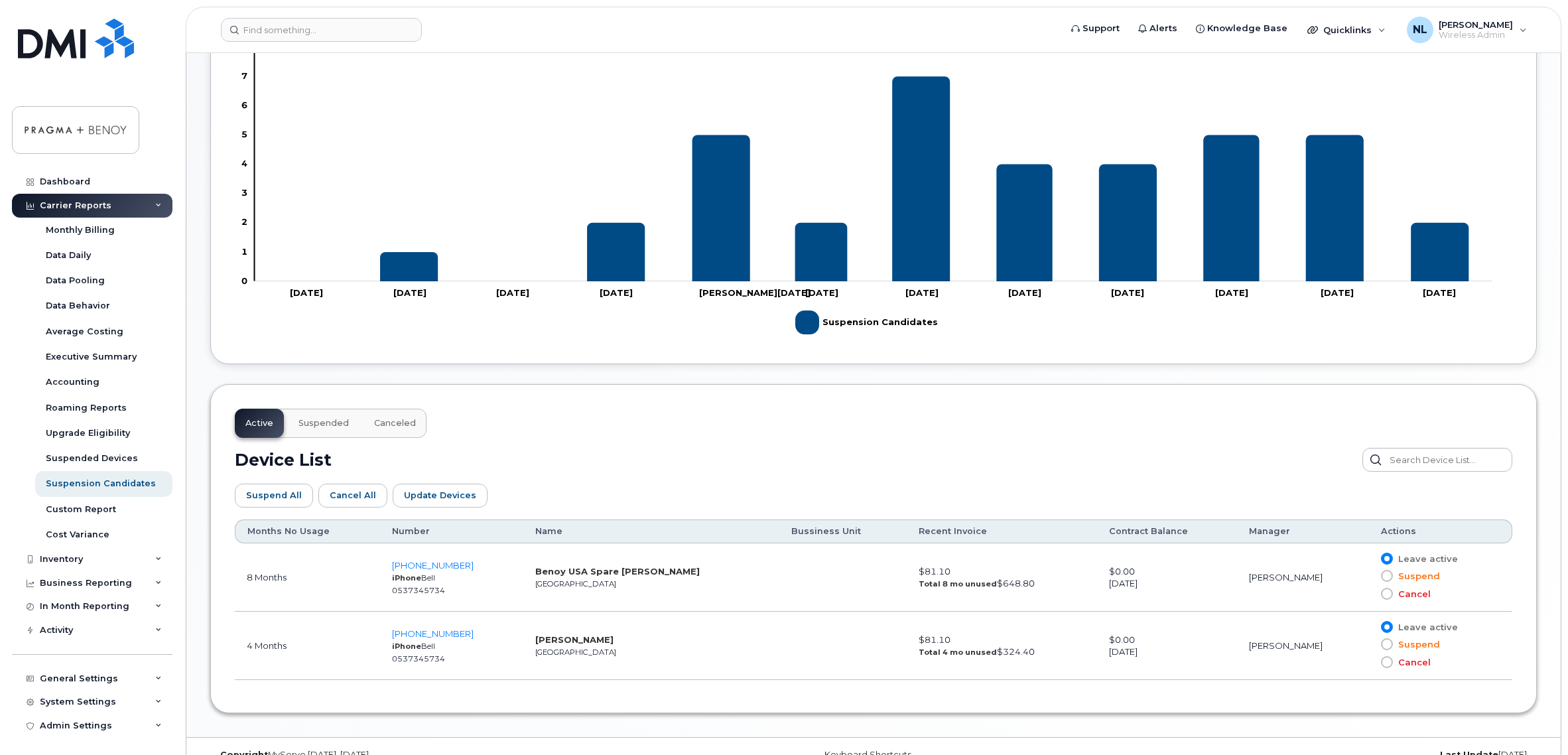
scroll to position [386, 0]
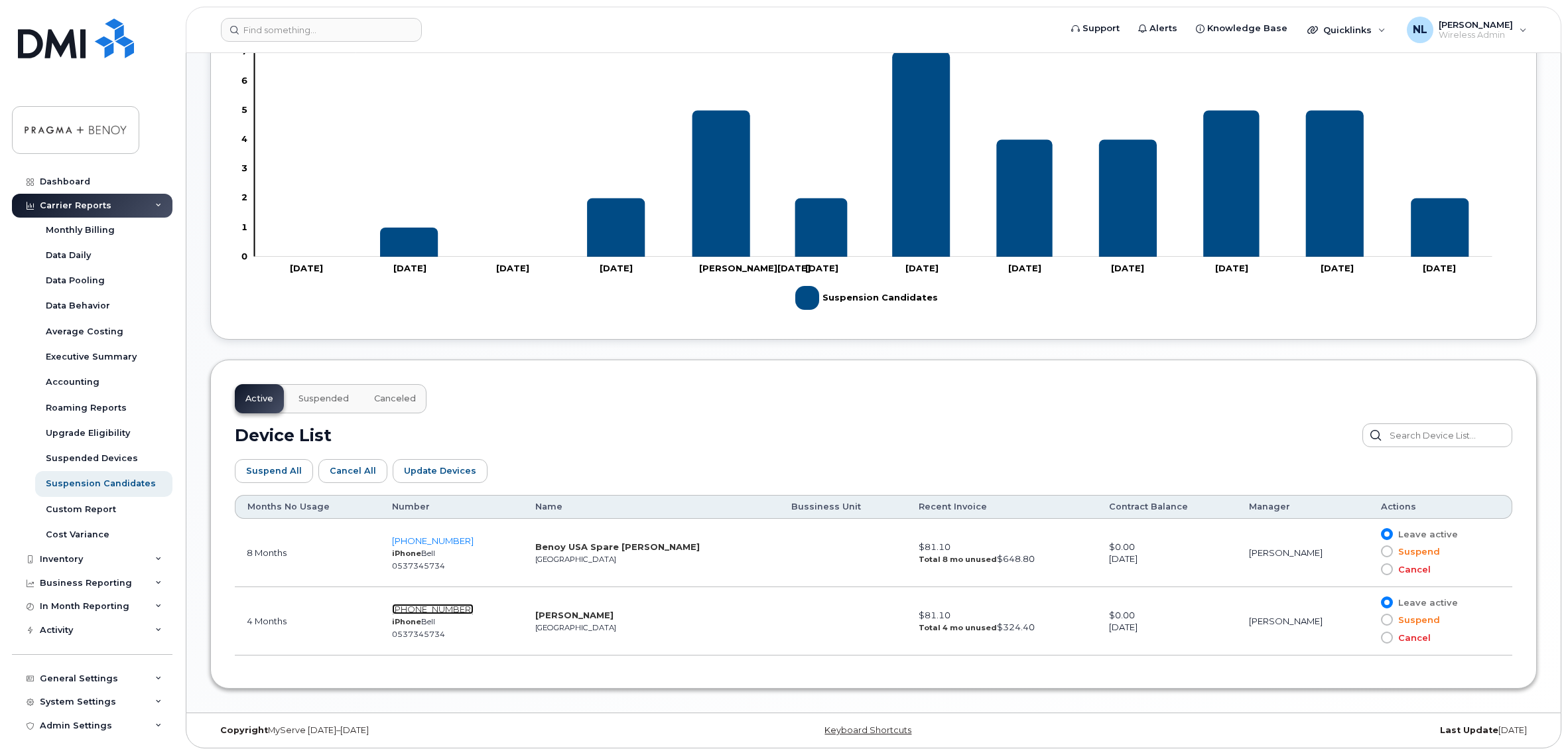
click at [456, 611] on span "514-473-1962" at bounding box center [432, 609] width 81 height 11
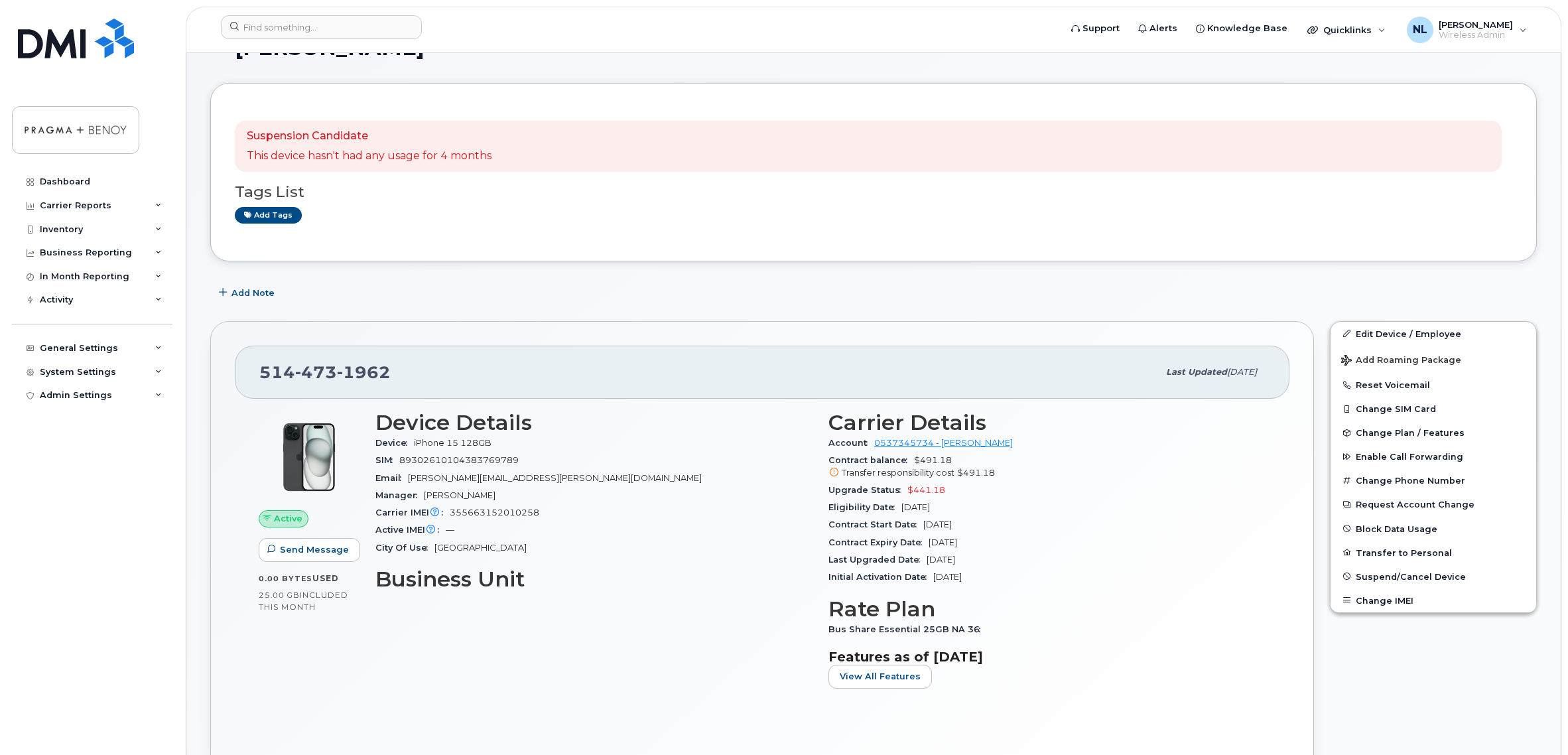
scroll to position [133, 0]
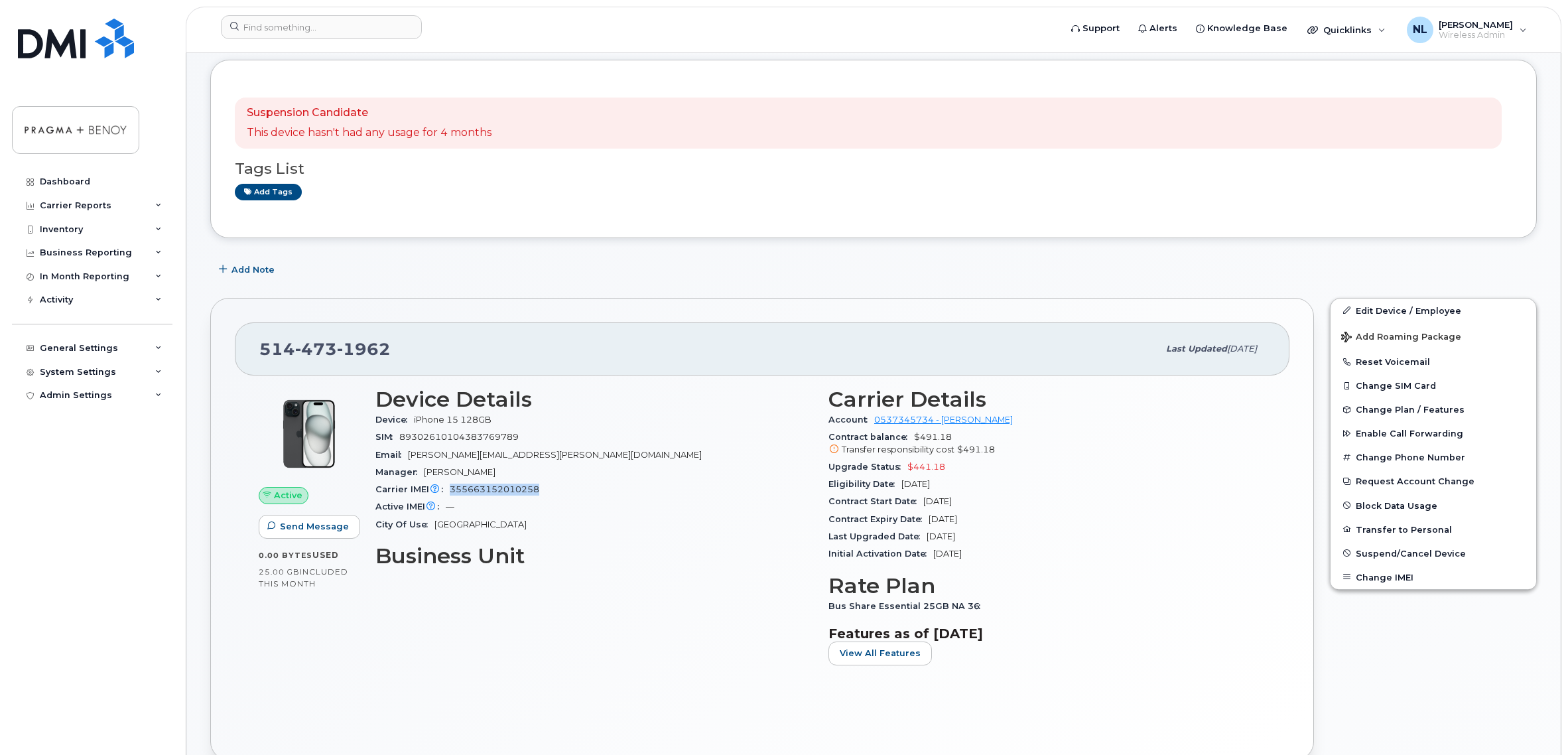
drag, startPoint x: 450, startPoint y: 485, endPoint x: 556, endPoint y: 488, distance: 106.0
click at [556, 488] on div "Carrier IMEI Carrier IMEI is reported during the last billing cycle or change o…" at bounding box center [594, 489] width 437 height 18
click at [481, 493] on span "355663152010258" at bounding box center [494, 489] width 90 height 10
click at [1393, 307] on link "Edit Device / Employee" at bounding box center [1433, 310] width 205 height 24
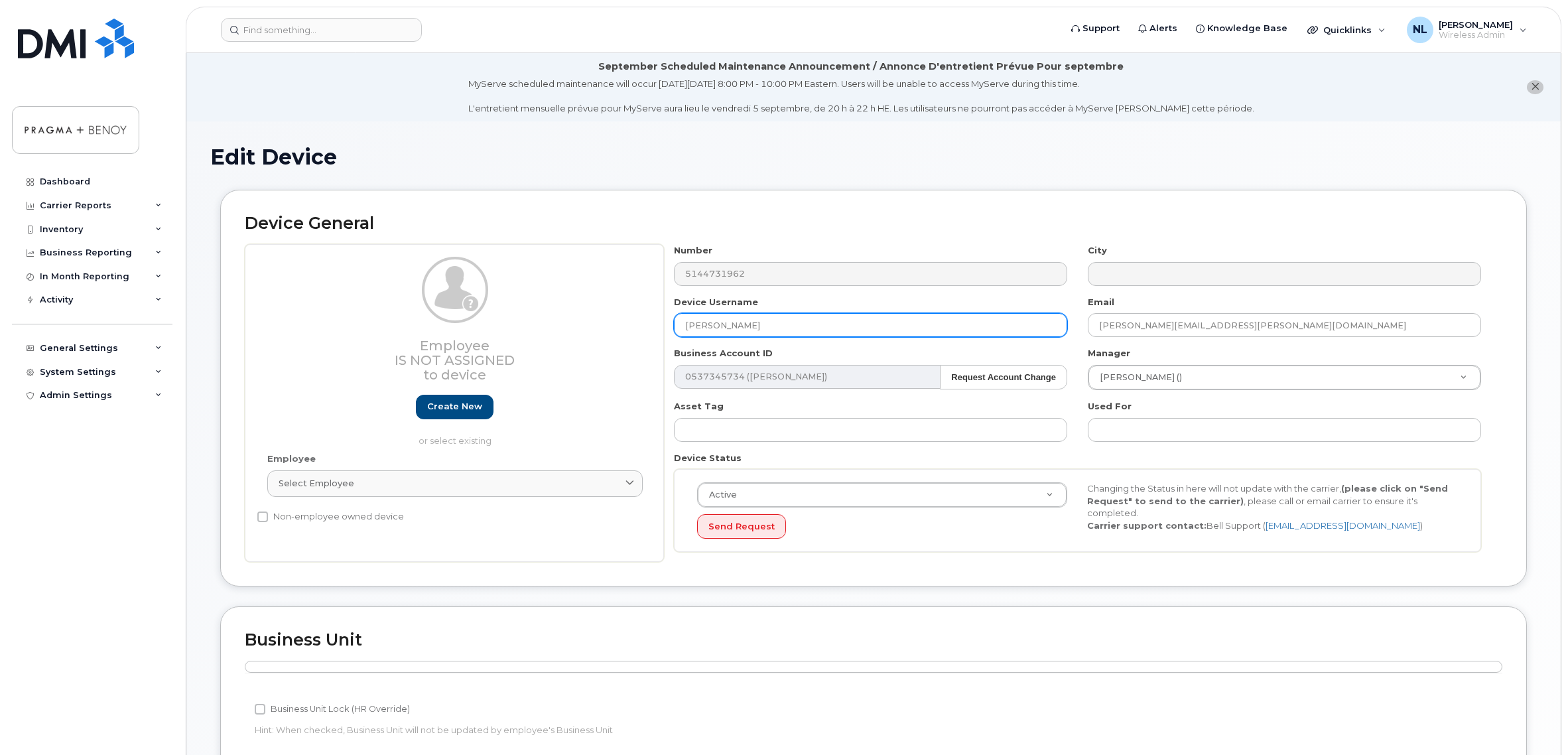
drag, startPoint x: 769, startPoint y: 330, endPoint x: 595, endPoint y: 310, distance: 175.1
click at [595, 310] on div "Employee Is not assigned to device Create new or select existing Employee Selec…" at bounding box center [873, 402] width 1258 height 318
type input "Nadia Al Dirani"
click at [969, 350] on div "Business Account ID 0537345734 (Bell) Request Account Change 12540" at bounding box center [871, 368] width 414 height 42
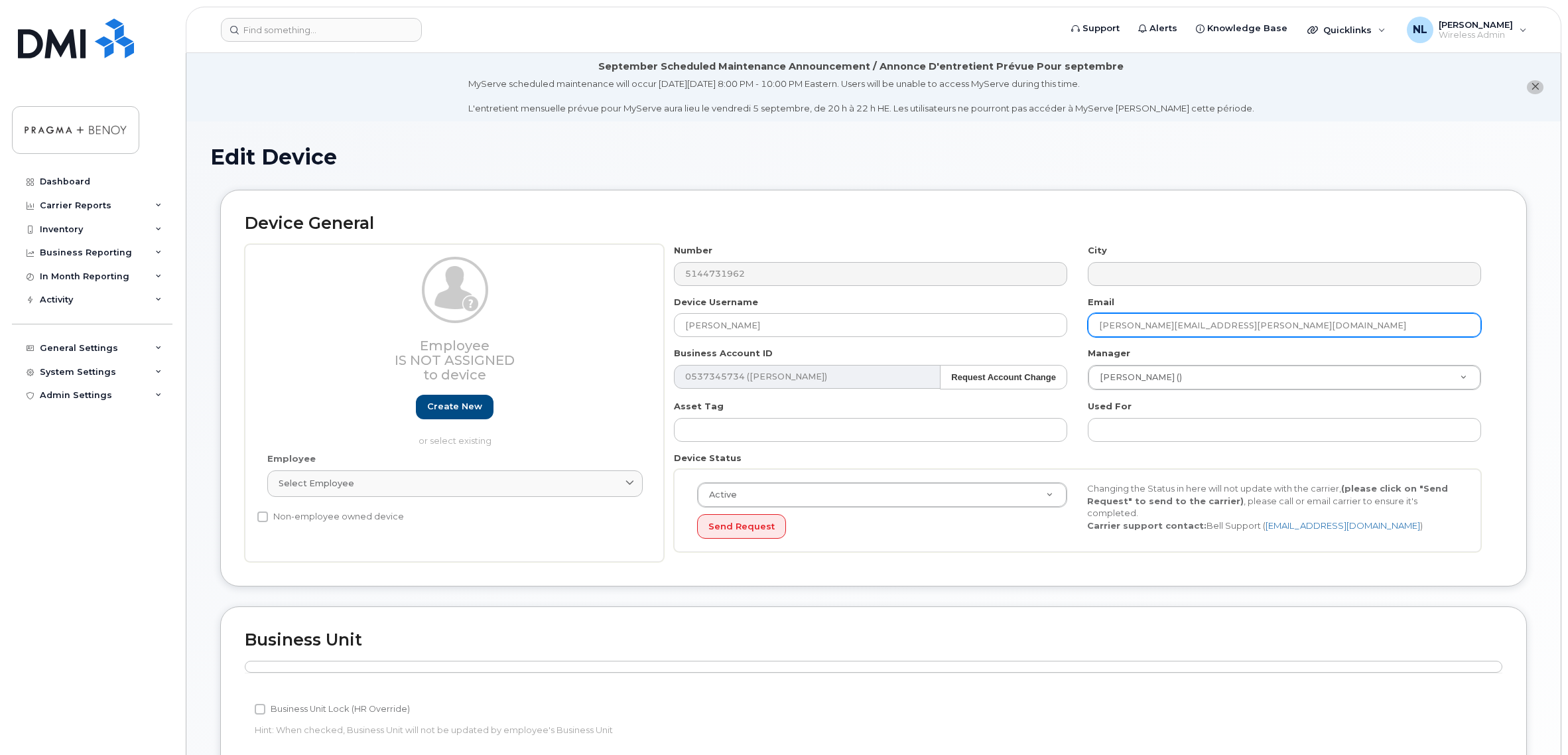
click at [1245, 323] on input "[PERSON_NAME][EMAIL_ADDRESS][DOMAIN_NAME]" at bounding box center [1284, 324] width 393 height 24
paste input "Nadia.Aldirani"
type input "Nadia.Aldirani@benoy.com"
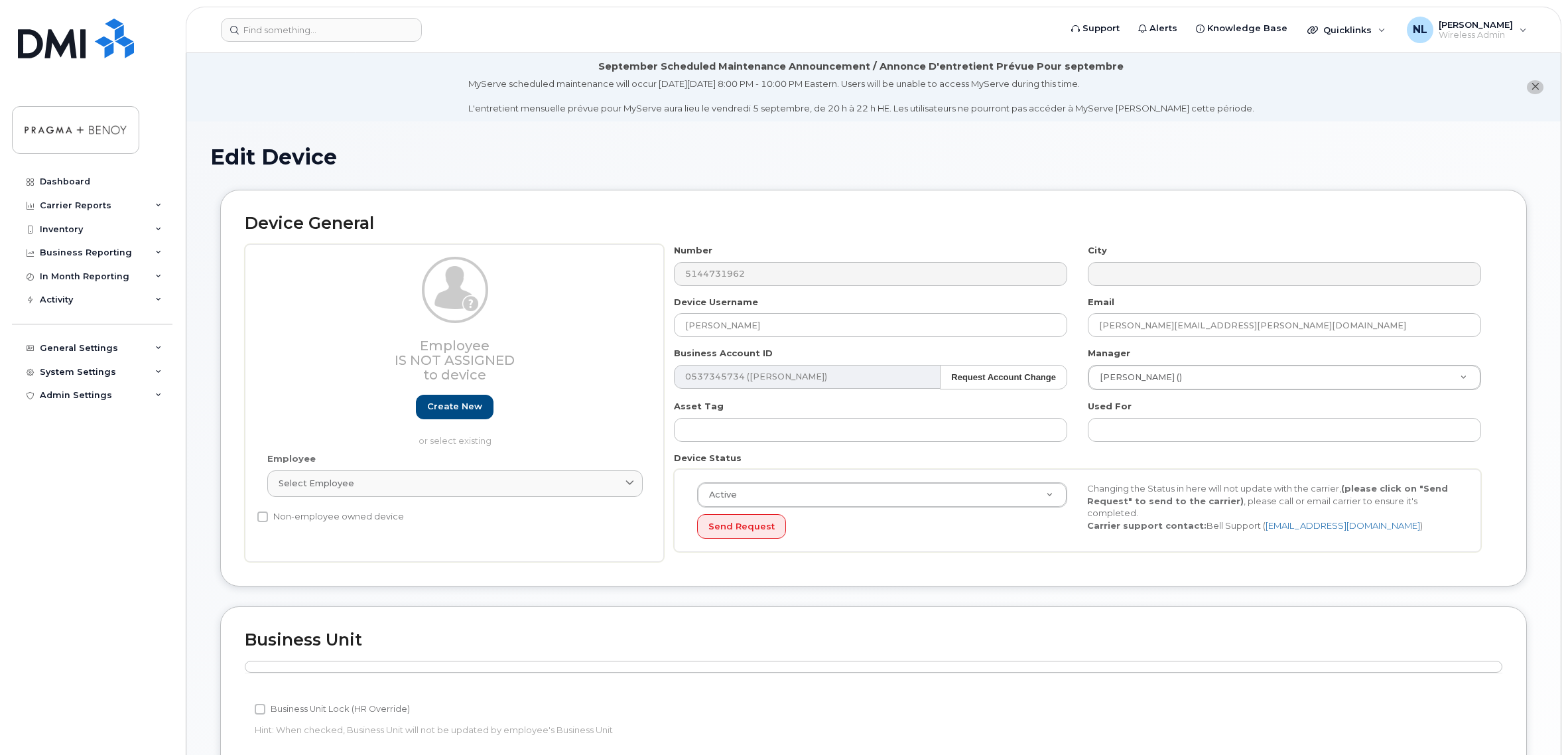
click at [1438, 353] on div "Manager Nikhil Lodaya () 2178183" at bounding box center [1284, 369] width 414 height 43
click at [557, 481] on div "Select employee" at bounding box center [454, 483] width 353 height 12
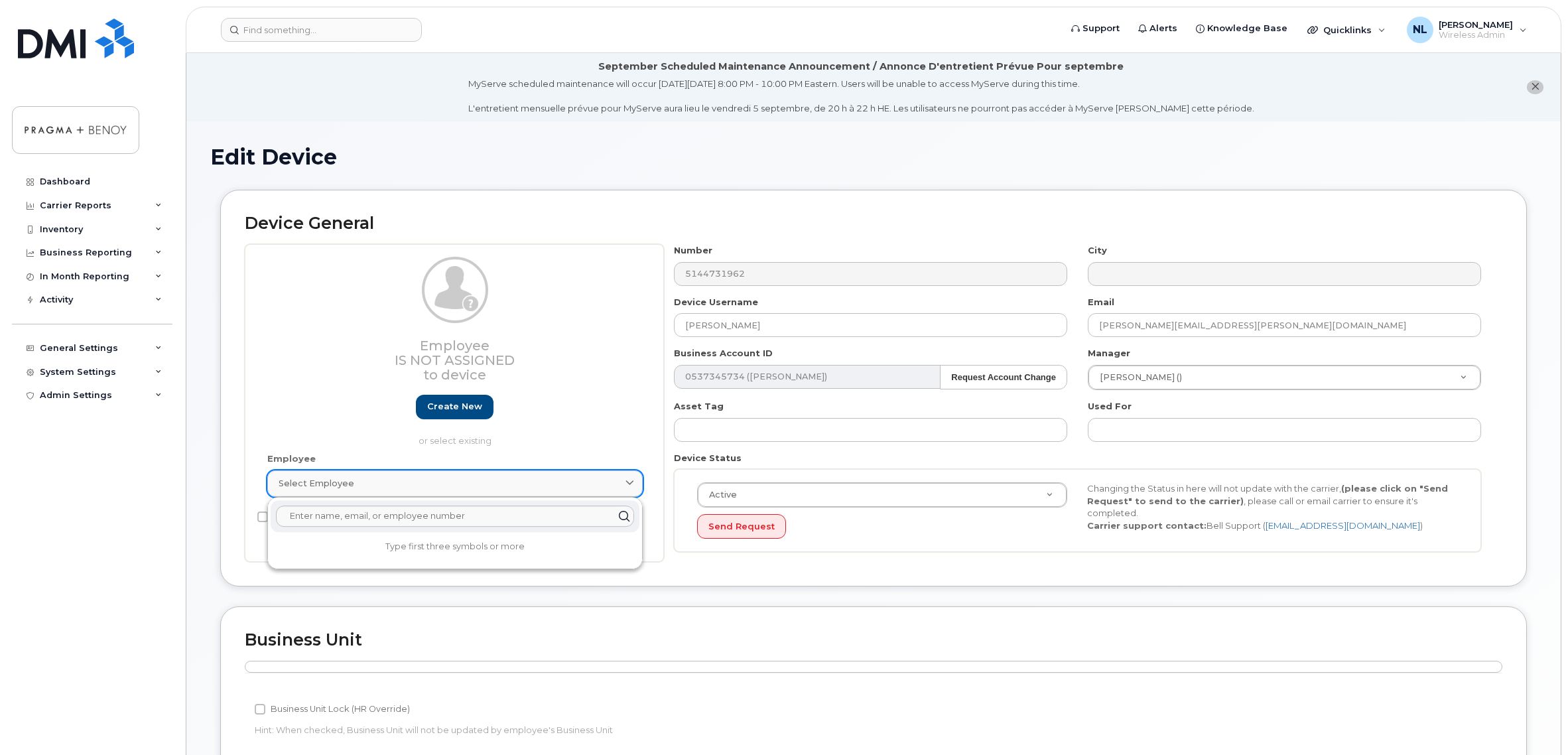
click at [557, 481] on div "Select employee" at bounding box center [454, 483] width 353 height 12
click at [1104, 208] on div "Device General Employee Is not assigned to device Create new or select existing…" at bounding box center [873, 389] width 1307 height 397
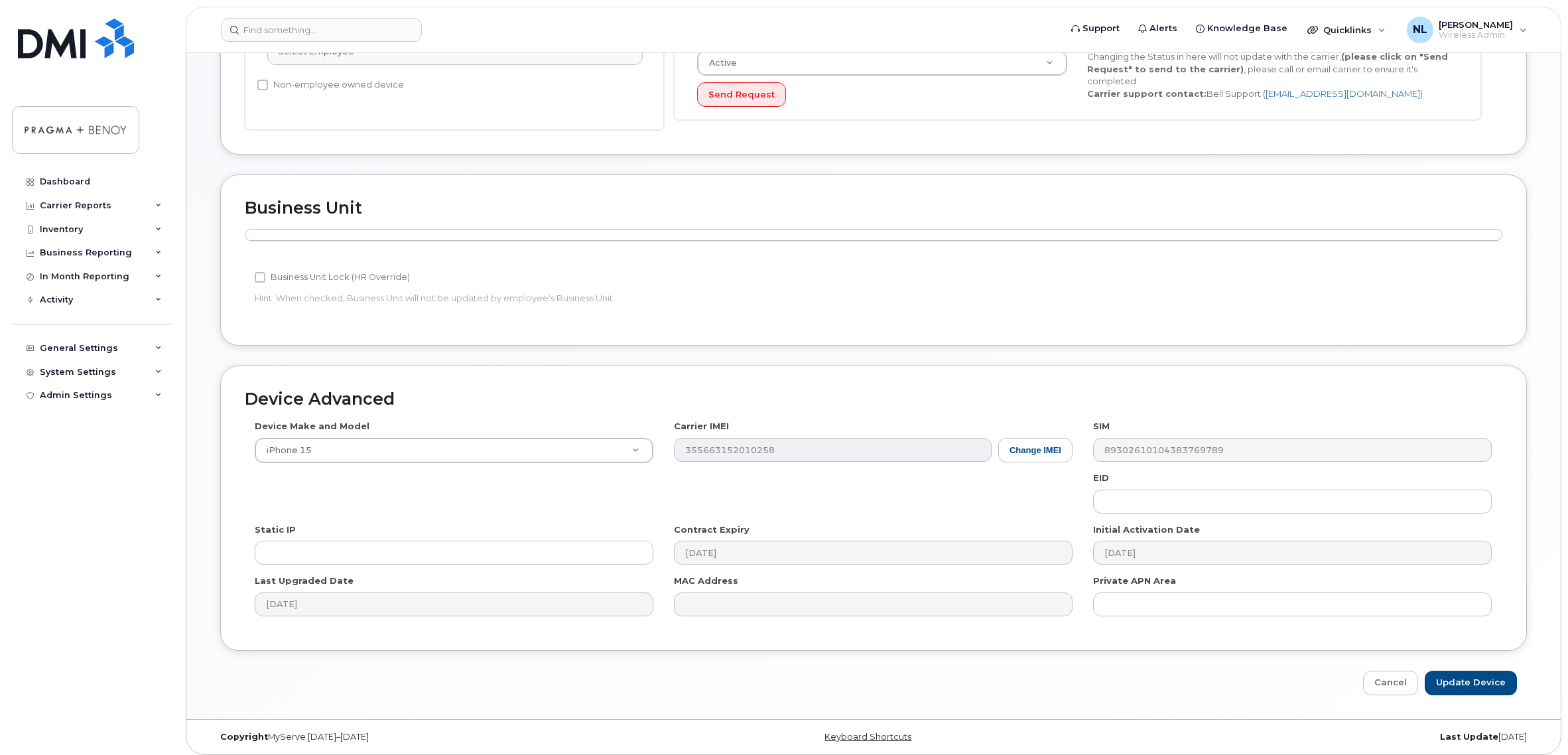
scroll to position [438, 0]
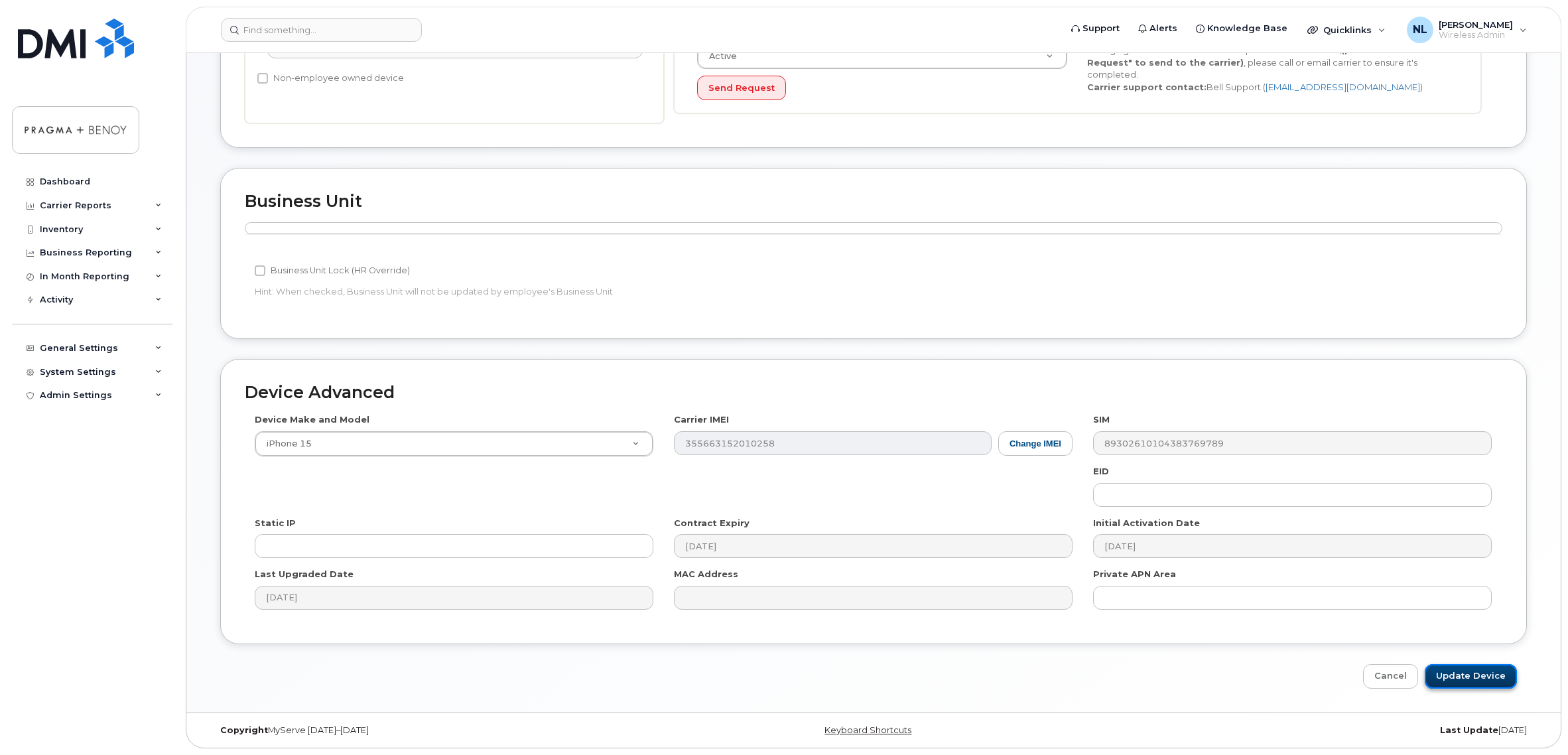
click at [1485, 674] on input "Update Device" at bounding box center [1471, 676] width 92 height 25
type input "Saving..."
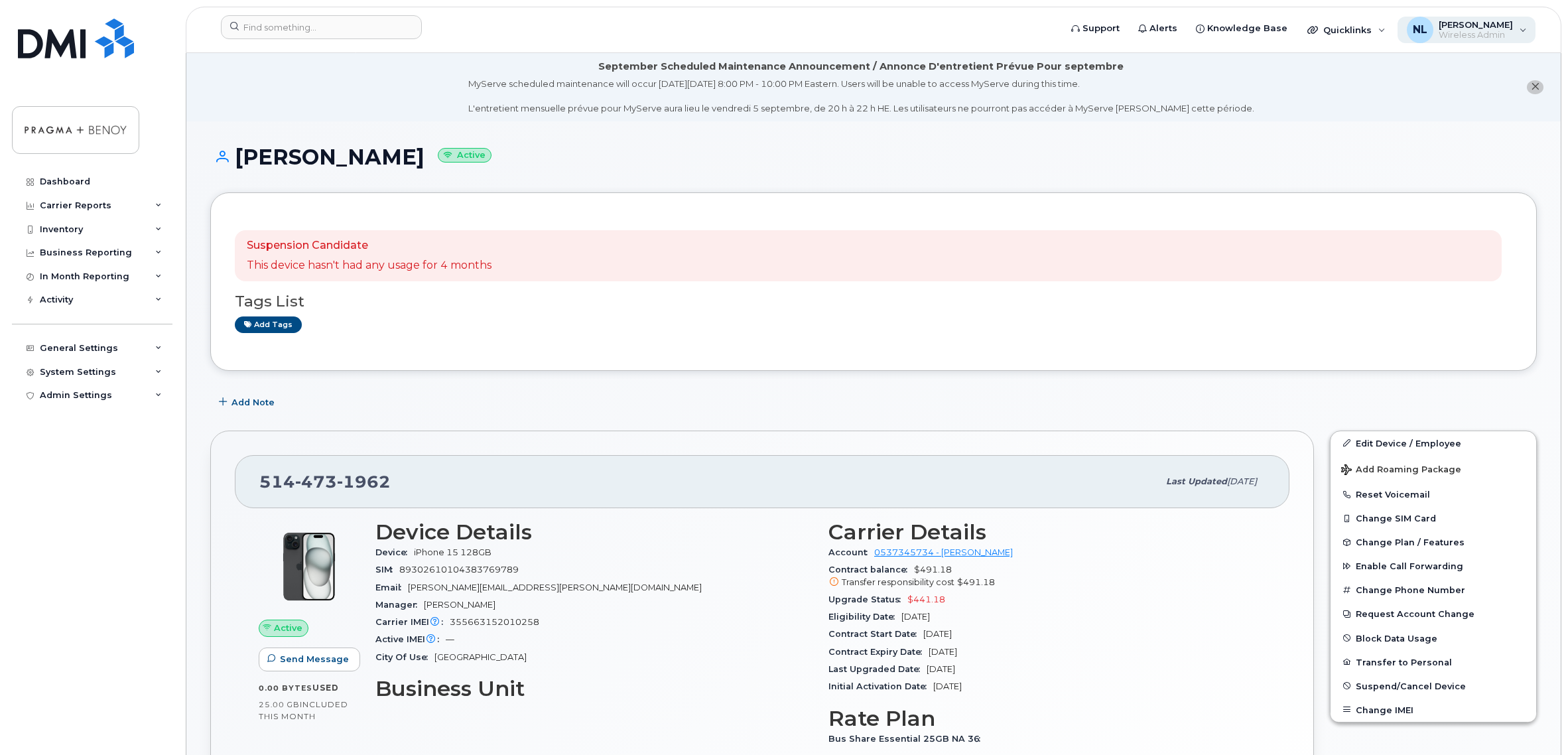
click at [1461, 31] on span "Wireless Admin" at bounding box center [1475, 35] width 74 height 11
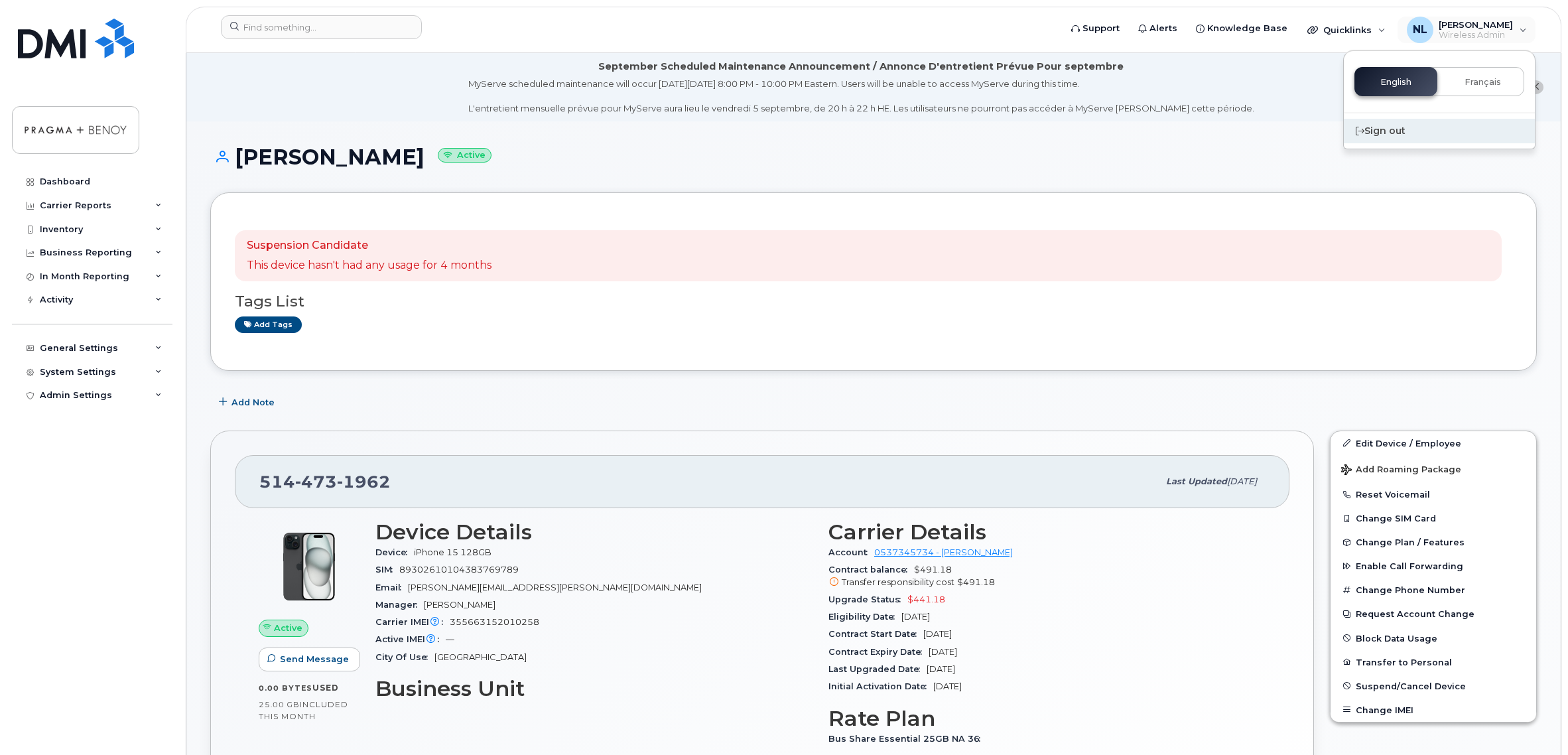
click at [1383, 130] on div "Sign out" at bounding box center [1438, 131] width 191 height 25
